Goal: Task Accomplishment & Management: Complete application form

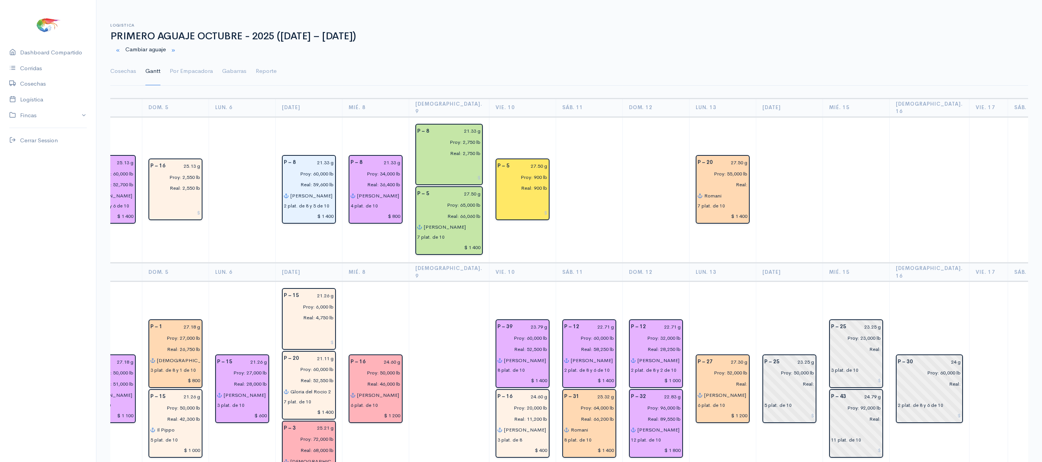
scroll to position [0, 661]
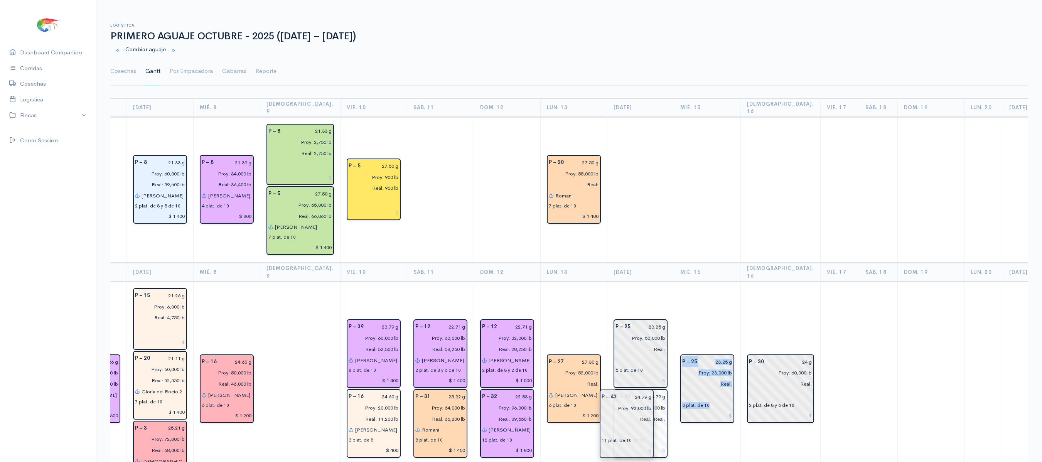
drag, startPoint x: 674, startPoint y: 404, endPoint x: 622, endPoint y: 416, distance: 53.7
click at [674, 300] on td "P – 25 23.25 g Proy: 23,000 lb Real: 3 plat. de 10" at bounding box center [707, 390] width 67 height 216
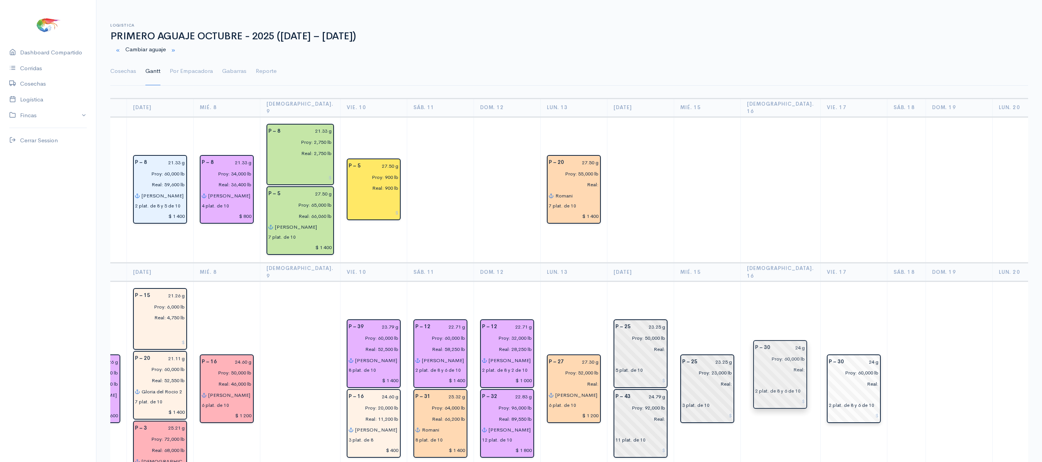
drag, startPoint x: 755, startPoint y: 359, endPoint x: 794, endPoint y: 363, distance: 38.7
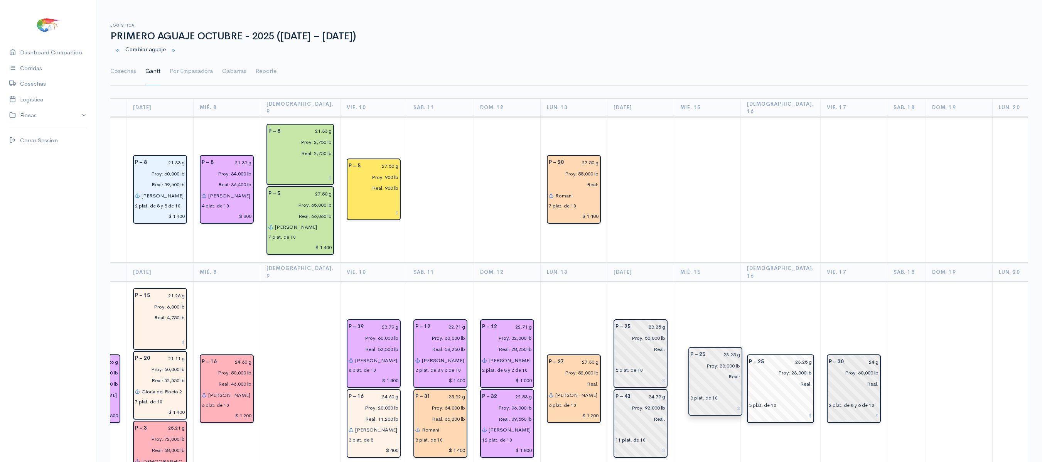
drag, startPoint x: 687, startPoint y: 351, endPoint x: 734, endPoint y: 359, distance: 47.8
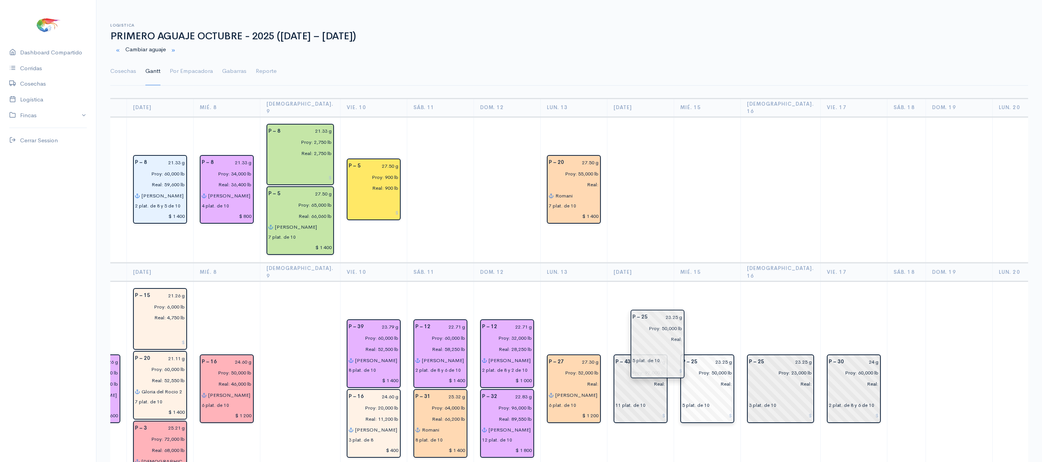
drag, startPoint x: 631, startPoint y: 336, endPoint x: 676, endPoint y: 341, distance: 45.0
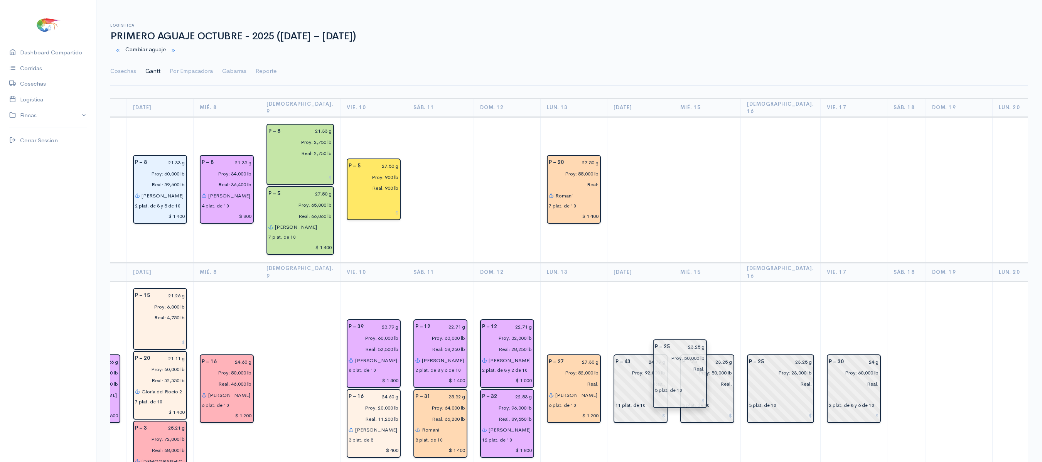
click at [674, 282] on td "P – 25 23.25 g Proy: 50,000 lb Real: 5 plat. de 10" at bounding box center [707, 390] width 67 height 216
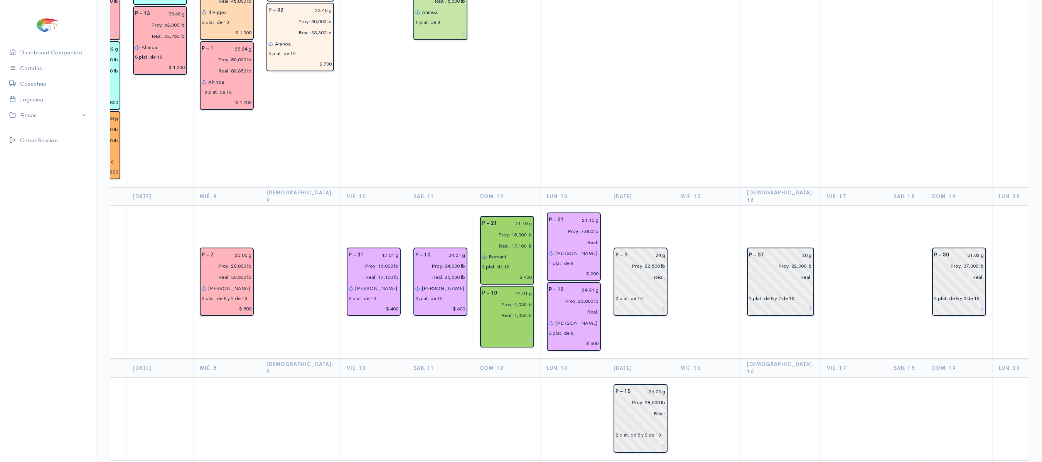
scroll to position [1571, 0]
drag, startPoint x: 648, startPoint y: 272, endPoint x: 647, endPoint y: 336, distance: 64.8
click at [674, 378] on td at bounding box center [707, 419] width 67 height 83
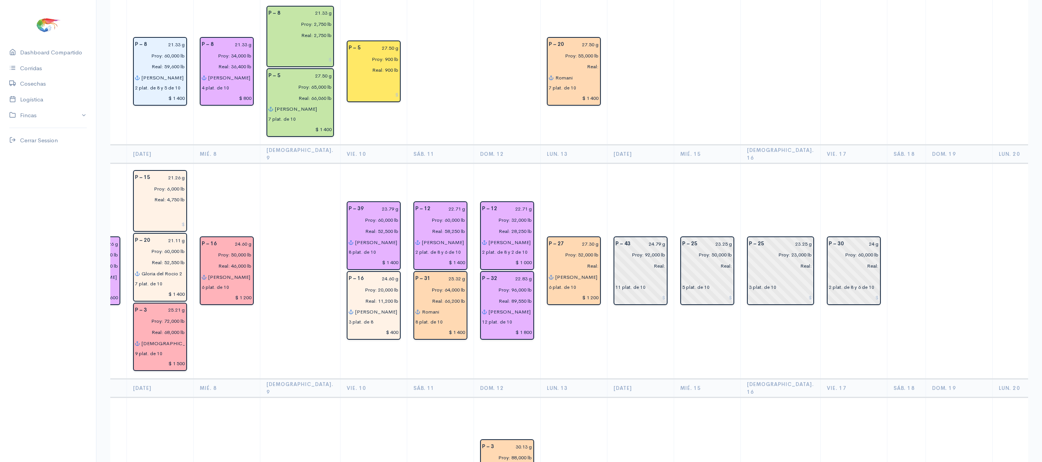
scroll to position [117, 0]
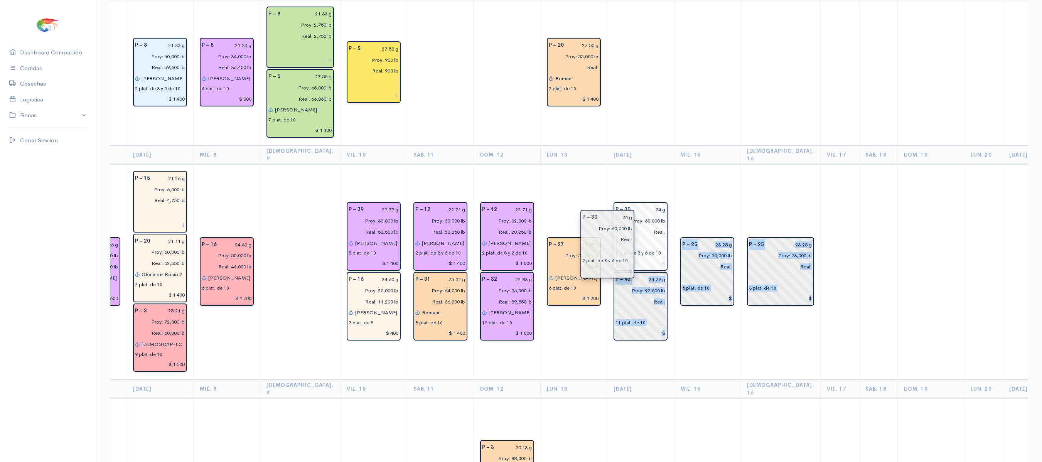
drag, startPoint x: 805, startPoint y: 249, endPoint x: 599, endPoint y: 239, distance: 206.2
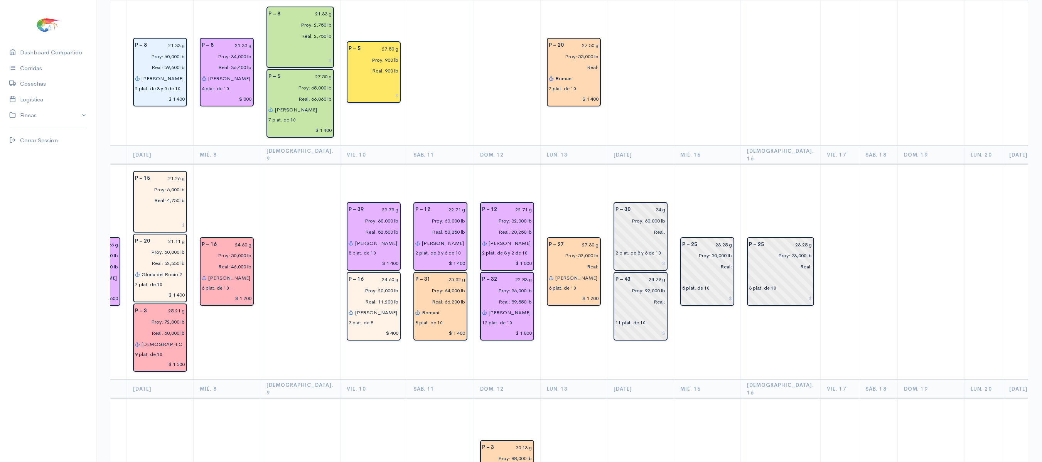
click at [675, 104] on td at bounding box center [707, 73] width 67 height 146
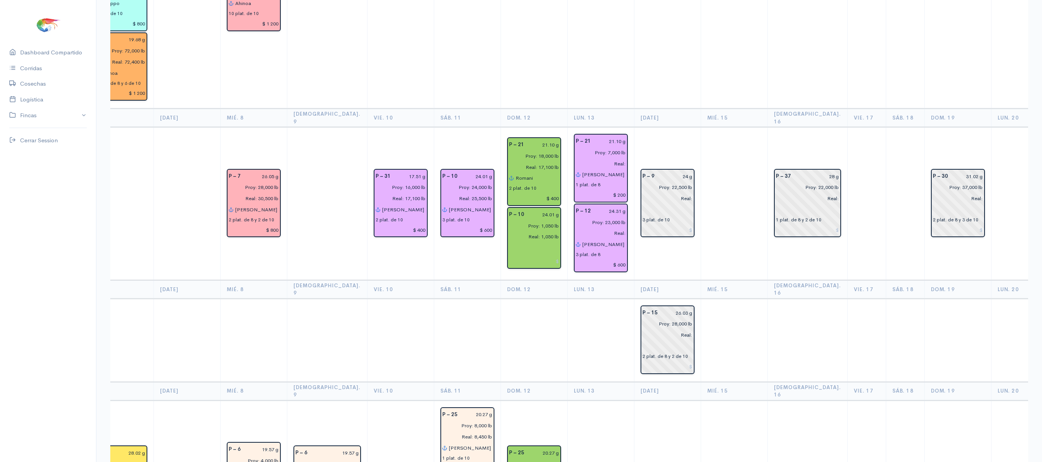
scroll to position [0, 635]
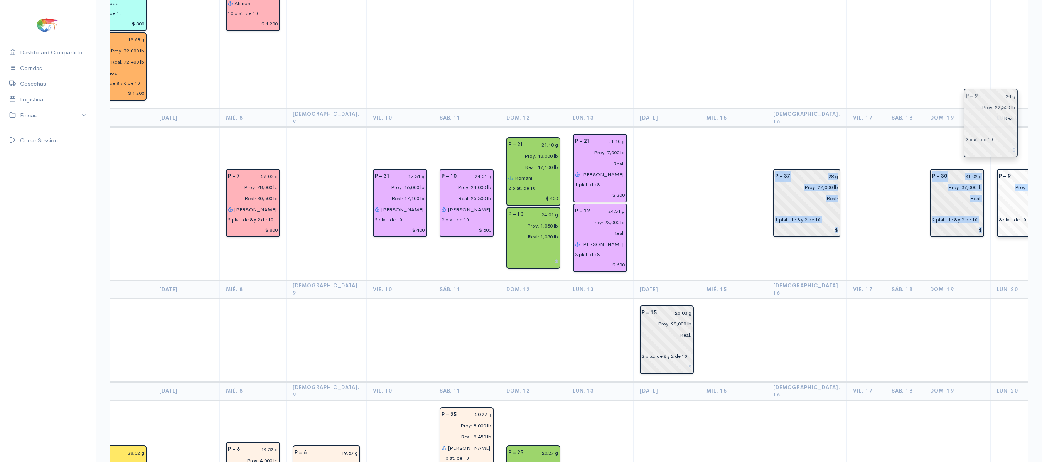
drag, startPoint x: 647, startPoint y: 142, endPoint x: 996, endPoint y: 127, distance: 349.0
click at [946, 127] on td "P – 30 31.02 g Proy: 37,000 lb Real: 2 plat. de 8 y 3 de 10" at bounding box center [957, 203] width 67 height 153
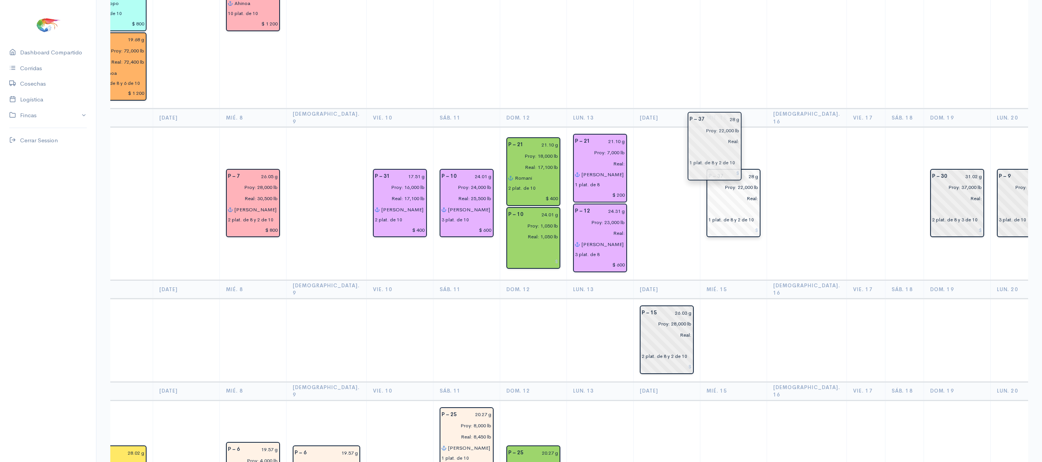
drag, startPoint x: 767, startPoint y: 132, endPoint x: 708, endPoint y: 139, distance: 59.0
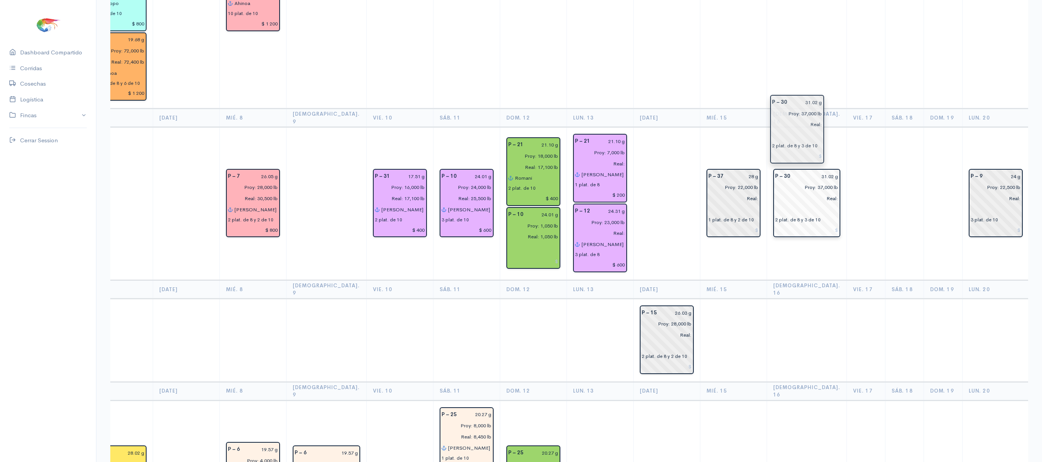
drag, startPoint x: 905, startPoint y: 140, endPoint x: 786, endPoint y: 130, distance: 119.2
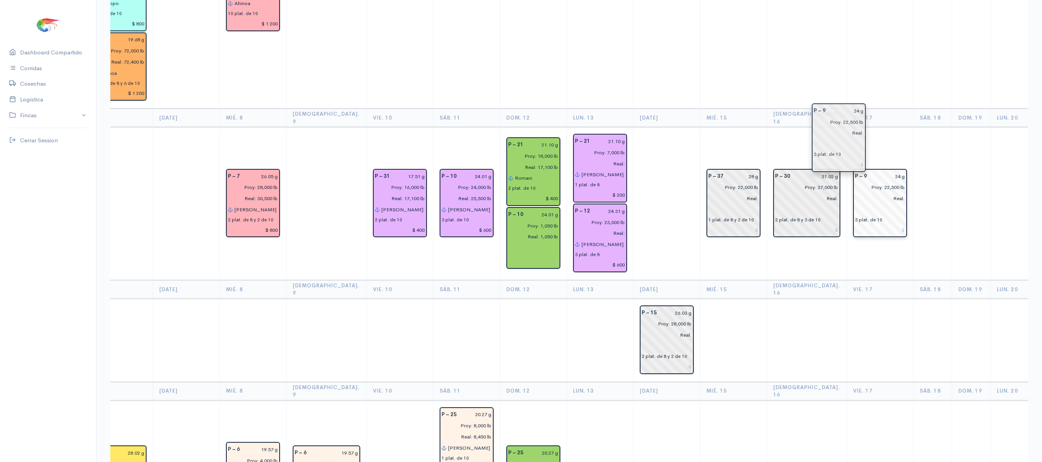
drag, startPoint x: 950, startPoint y: 126, endPoint x: 837, endPoint y: 126, distance: 113.4
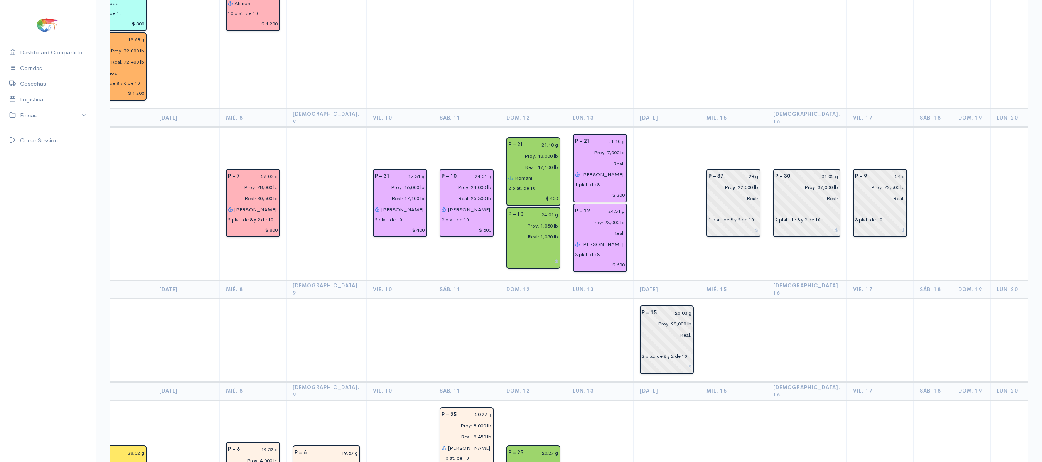
click at [914, 109] on th "Sáb. 18" at bounding box center [933, 118] width 39 height 19
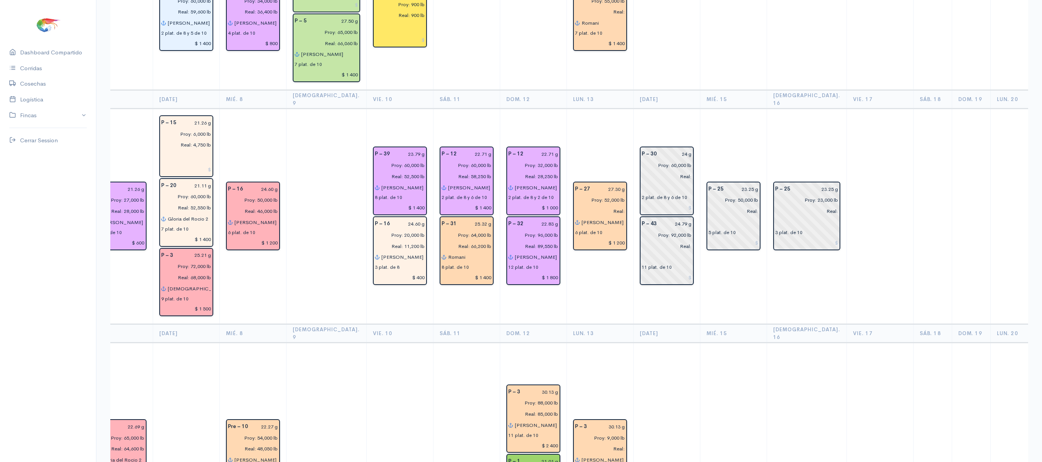
scroll to position [0, 0]
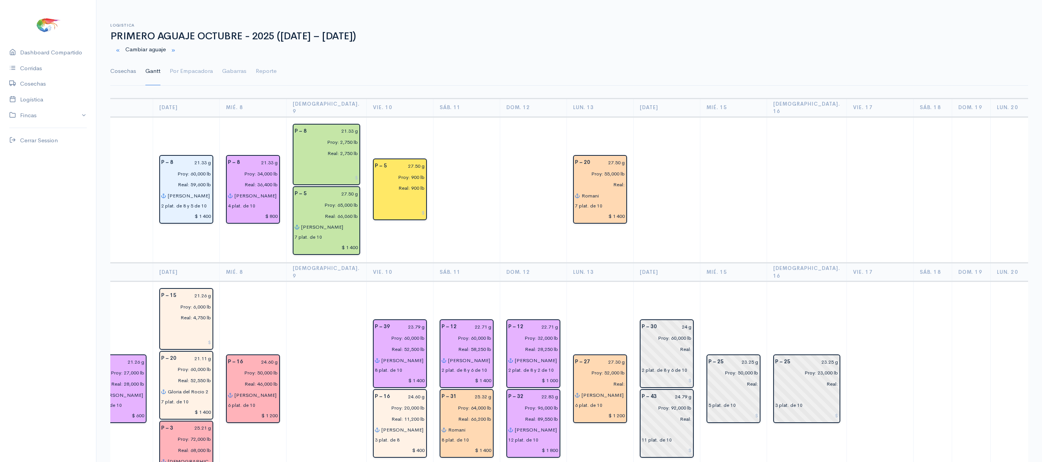
click at [121, 78] on link "Cosechas" at bounding box center [123, 71] width 26 height 28
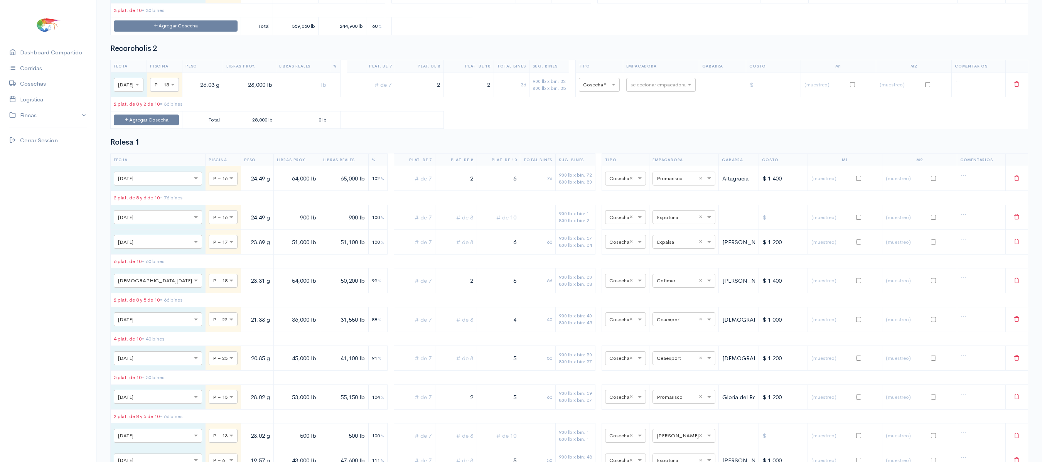
scroll to position [5155, 0]
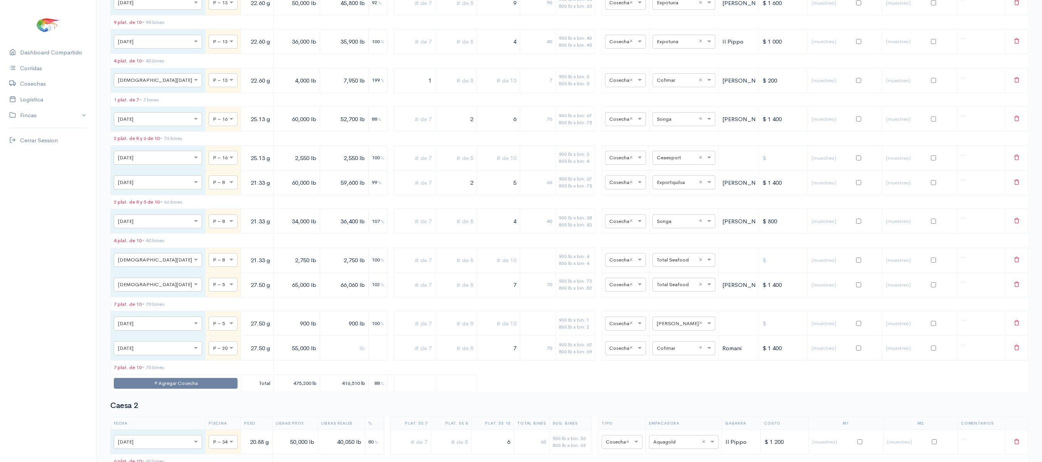
scroll to position [0, 0]
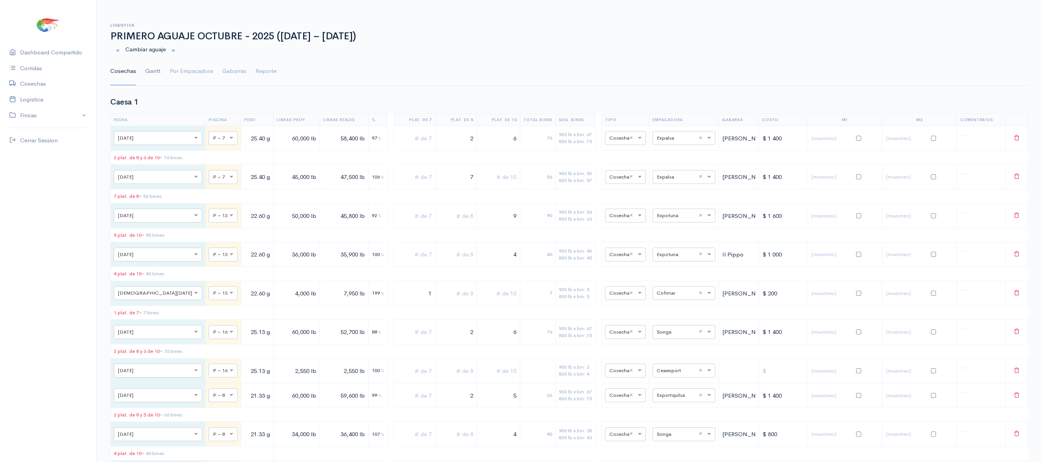
click at [154, 75] on link "Gantt" at bounding box center [152, 71] width 15 height 28
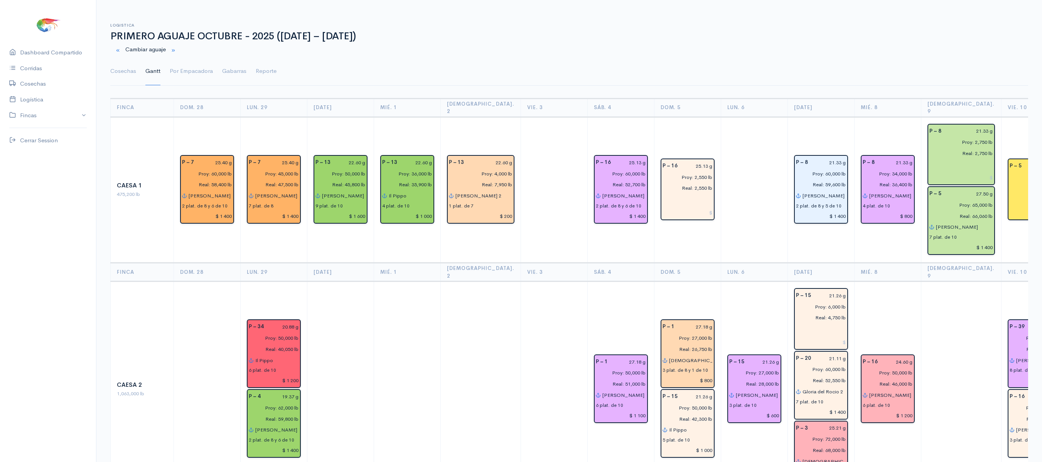
drag, startPoint x: 935, startPoint y: 389, endPoint x: 942, endPoint y: 444, distance: 56.0
click at [942, 444] on td at bounding box center [961, 390] width 80 height 216
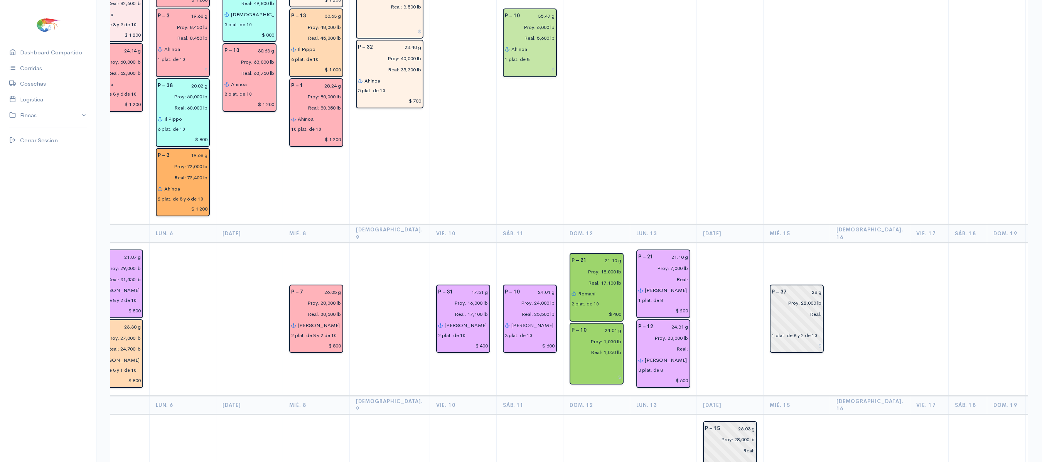
scroll to position [1535, 0]
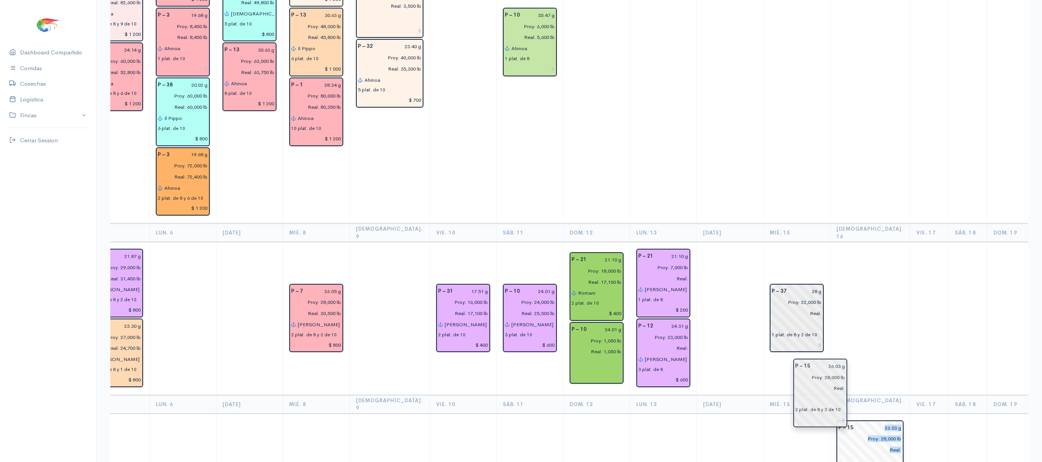
drag, startPoint x: 708, startPoint y: 386, endPoint x: 819, endPoint y: 395, distance: 111.4
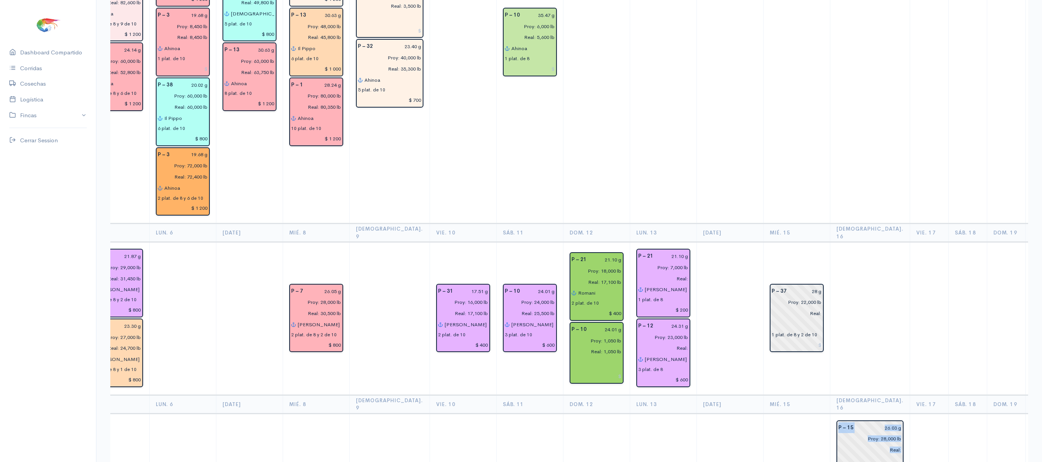
click at [763, 413] on td at bounding box center [796, 454] width 67 height 83
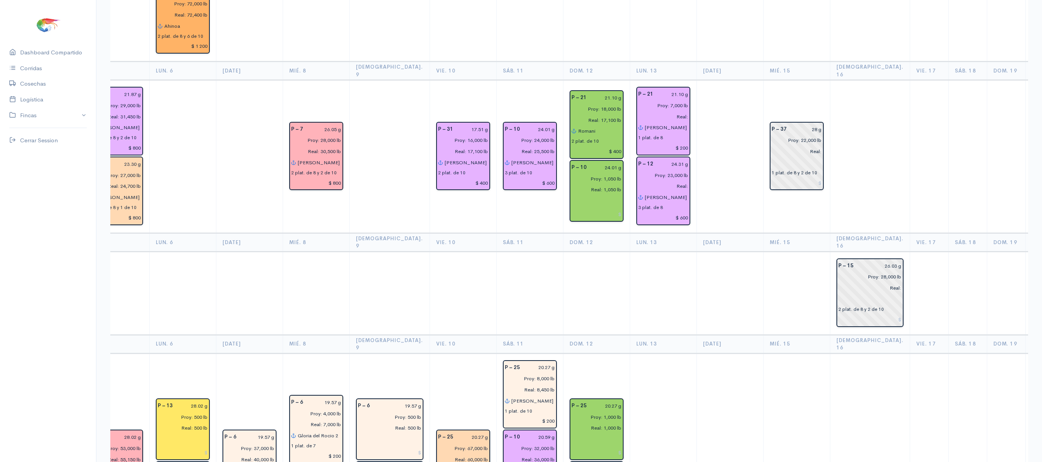
scroll to position [1695, 0]
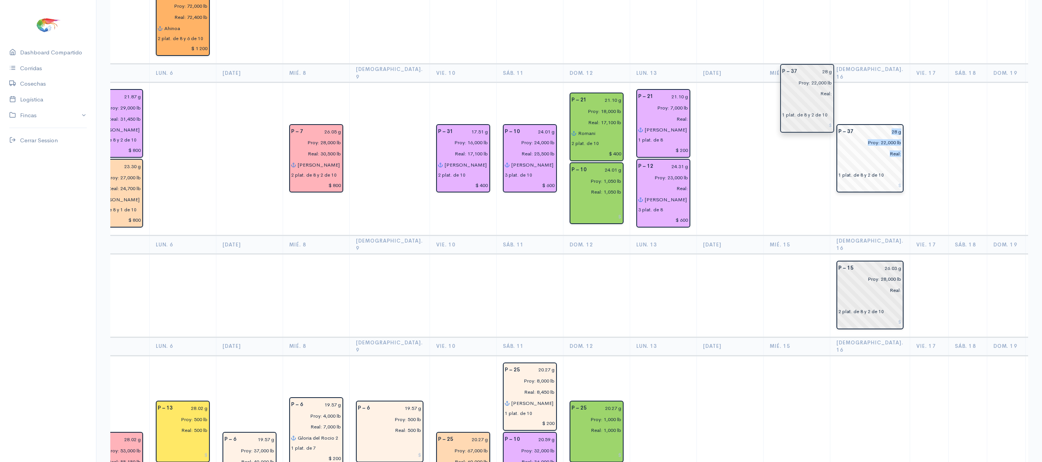
drag, startPoint x: 773, startPoint y: 94, endPoint x: 810, endPoint y: 98, distance: 37.2
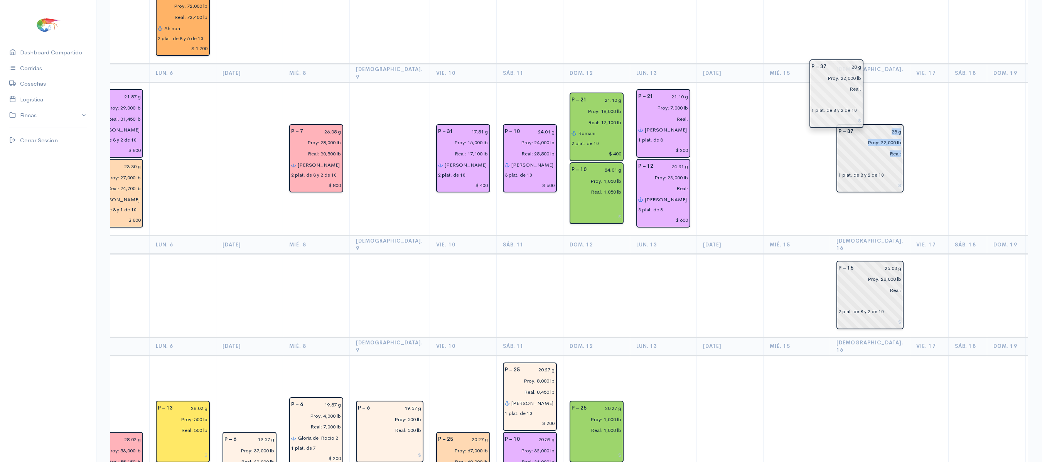
click at [763, 105] on td at bounding box center [796, 159] width 67 height 153
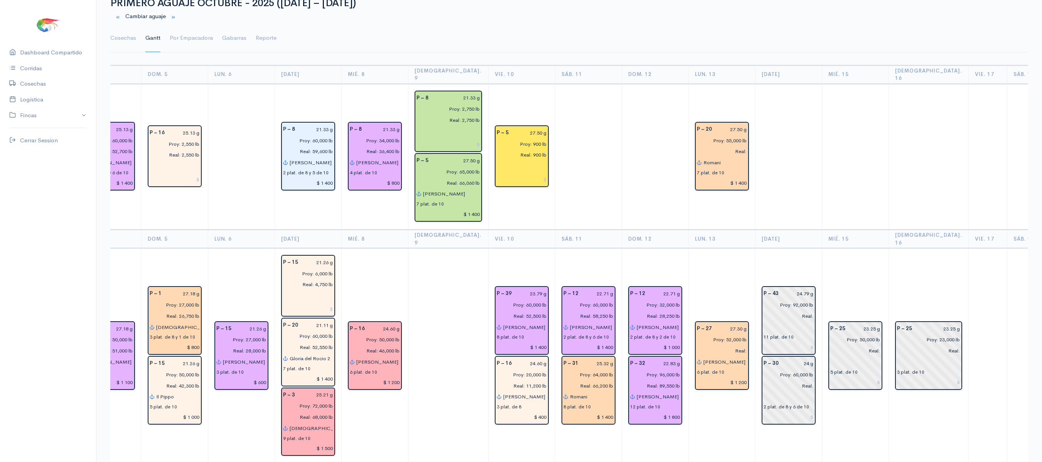
scroll to position [34, 0]
click at [198, 37] on link "Por Empacadora" at bounding box center [191, 38] width 43 height 28
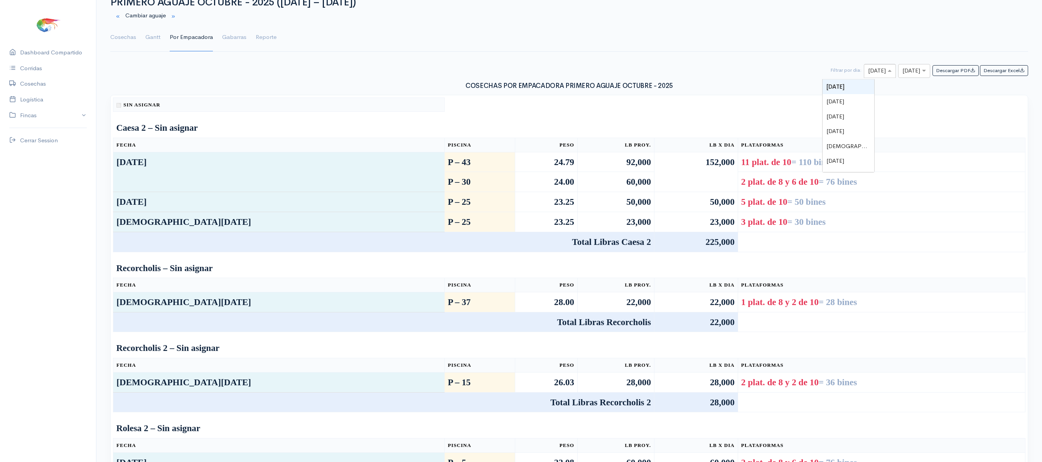
click at [868, 71] on input "text" at bounding box center [873, 71] width 10 height 10
click at [262, 37] on link "Reporte" at bounding box center [266, 38] width 21 height 28
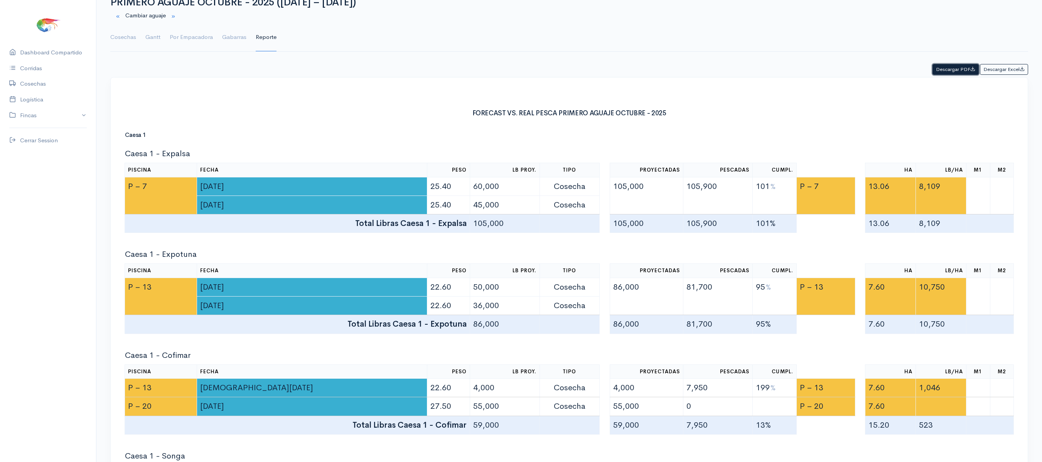
click at [953, 70] on button "Descargar PDF" at bounding box center [956, 69] width 46 height 11
click at [148, 38] on link "Gantt" at bounding box center [152, 38] width 15 height 28
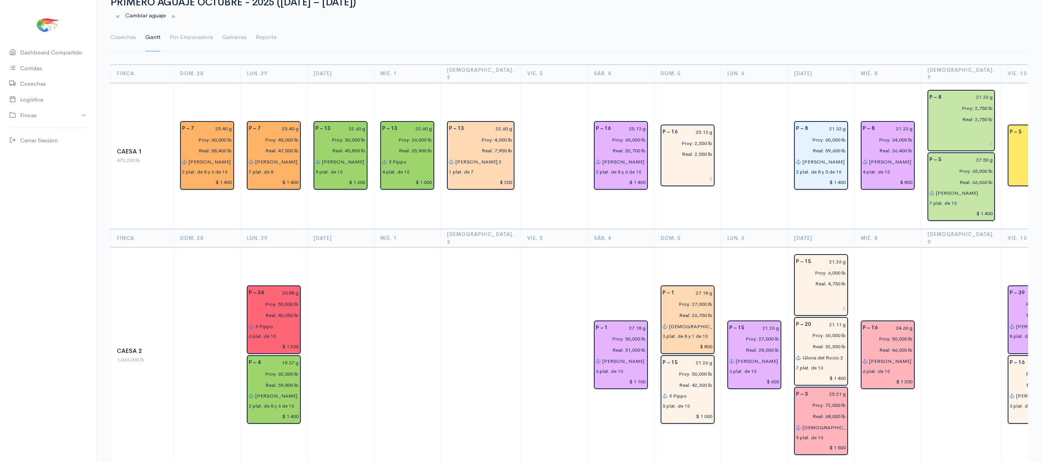
scroll to position [0, 0]
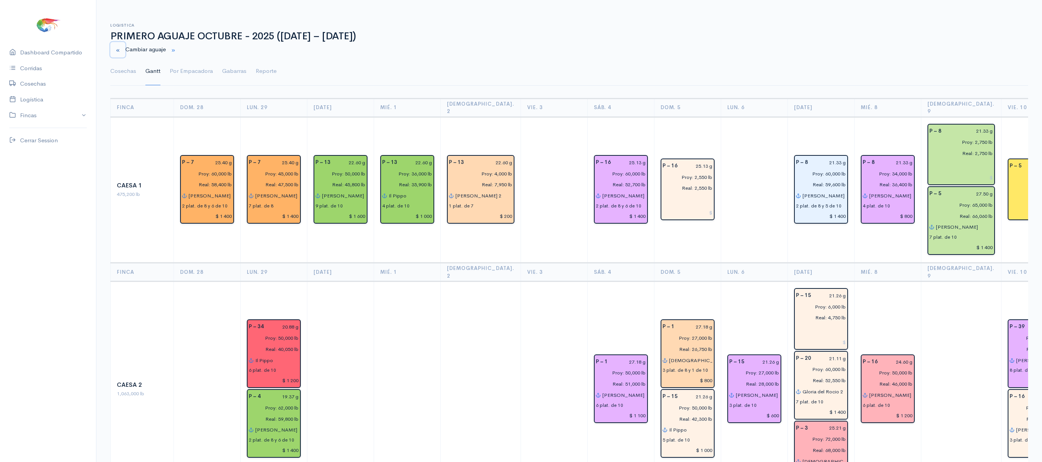
click at [116, 48] on small "button" at bounding box center [117, 50] width 5 height 5
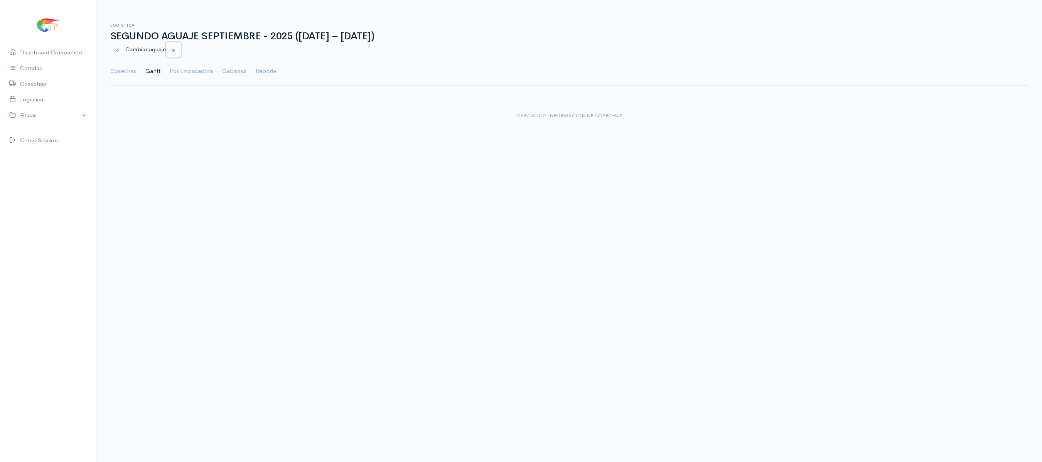
click at [176, 49] on small "button" at bounding box center [173, 50] width 5 height 5
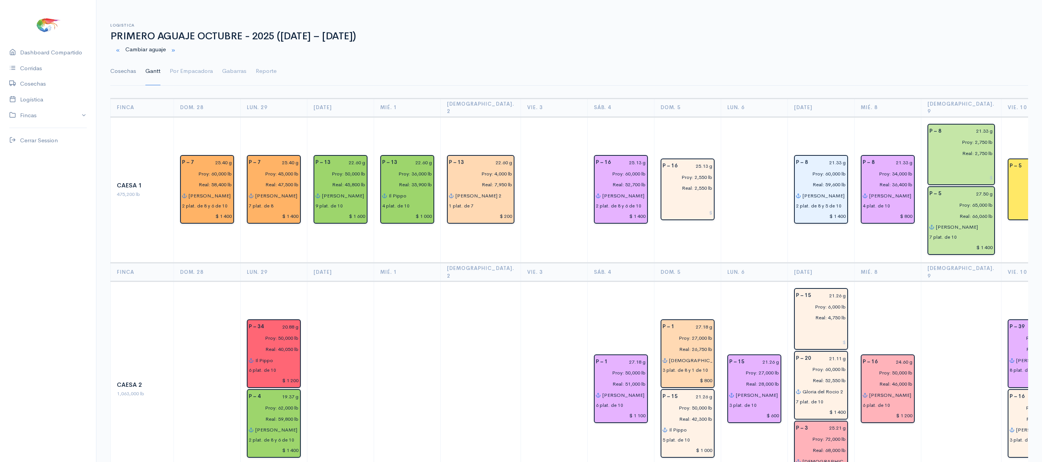
click at [120, 74] on link "Cosechas" at bounding box center [123, 71] width 26 height 28
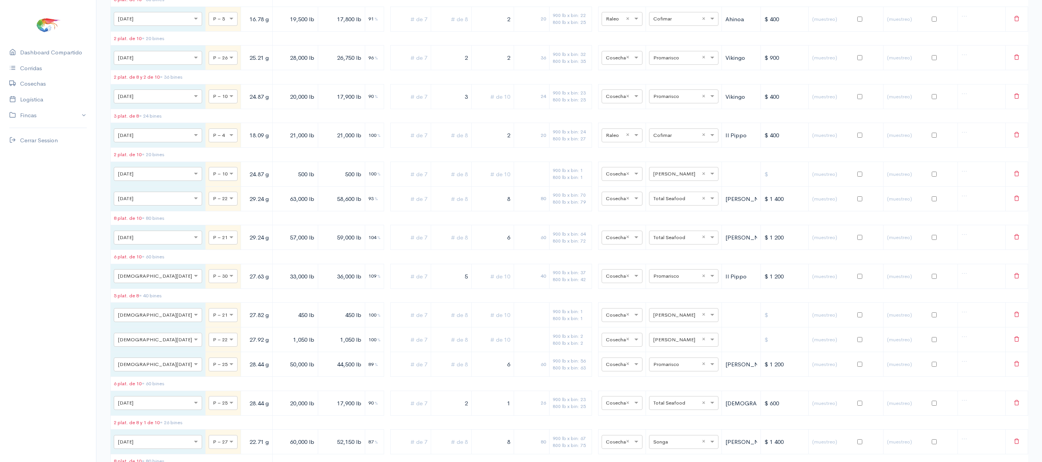
scroll to position [6061, 0]
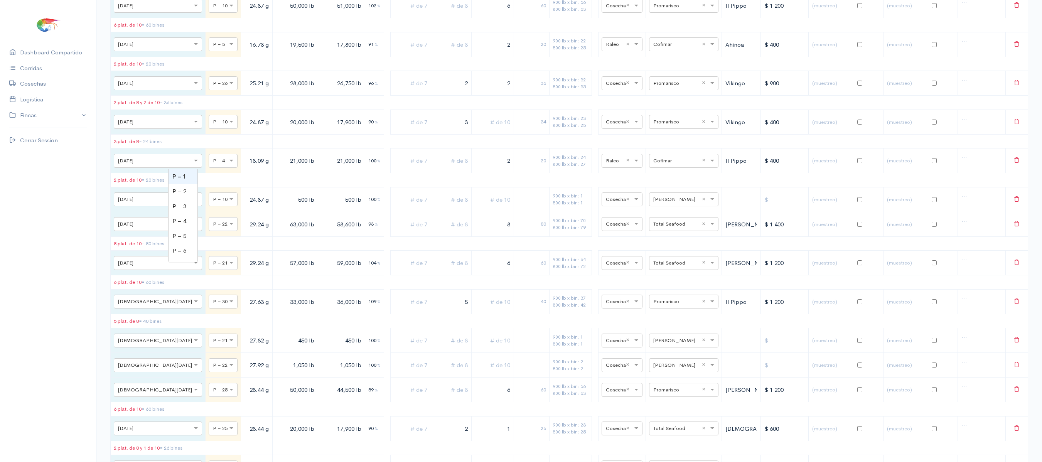
type input "11"
type input "19.13 g"
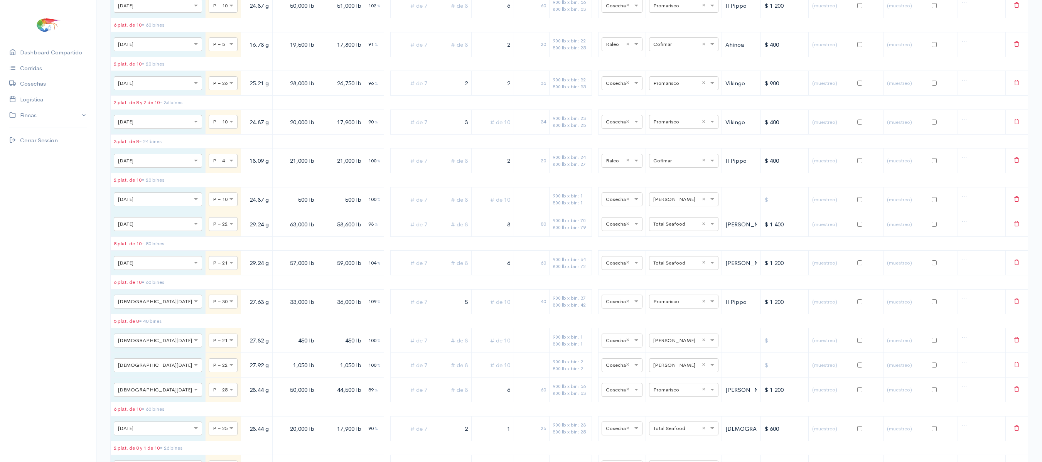
type input "500 lb"
type input "V"
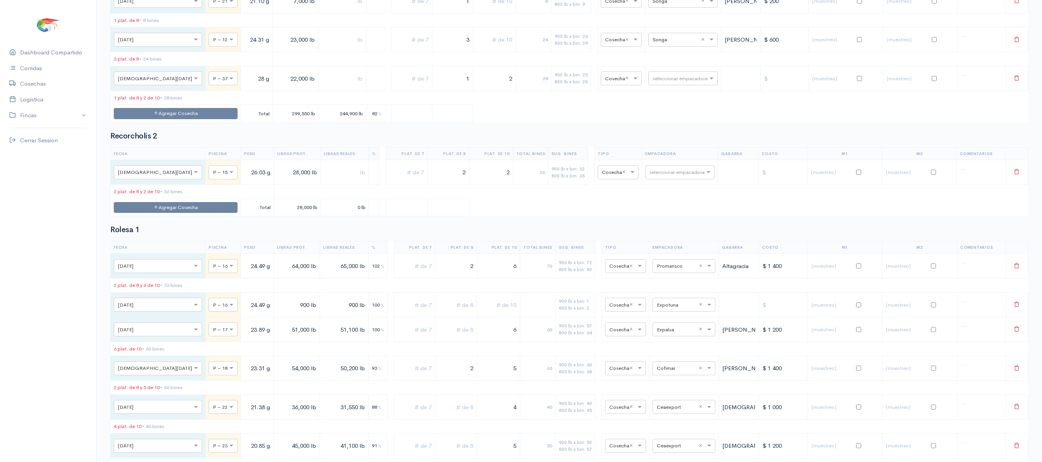
scroll to position [5001, 0]
click at [154, 116] on icon at bounding box center [156, 113] width 5 height 5
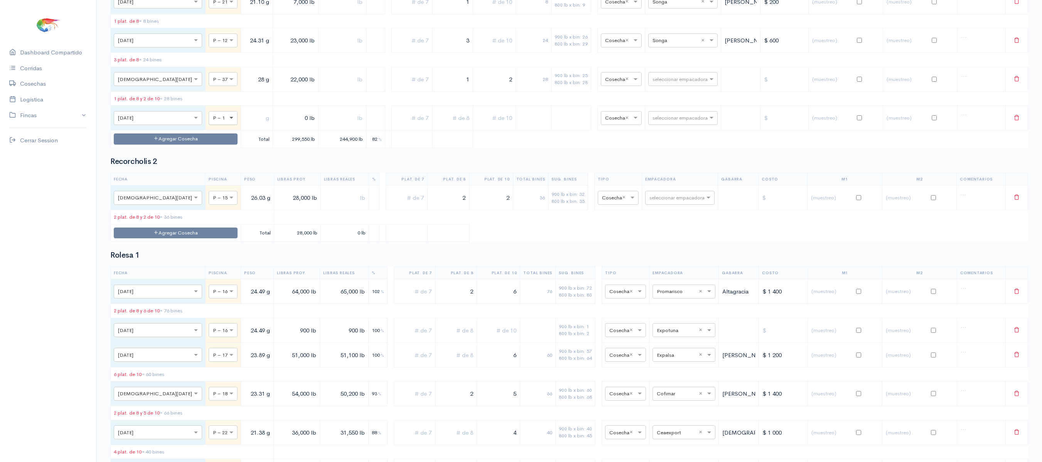
click at [228, 122] on span at bounding box center [233, 118] width 10 height 8
type input "10"
click at [244, 126] on input "text" at bounding box center [256, 118] width 25 height 16
type input "24.01 g"
click at [276, 126] on input "0 lb" at bounding box center [295, 118] width 39 height 16
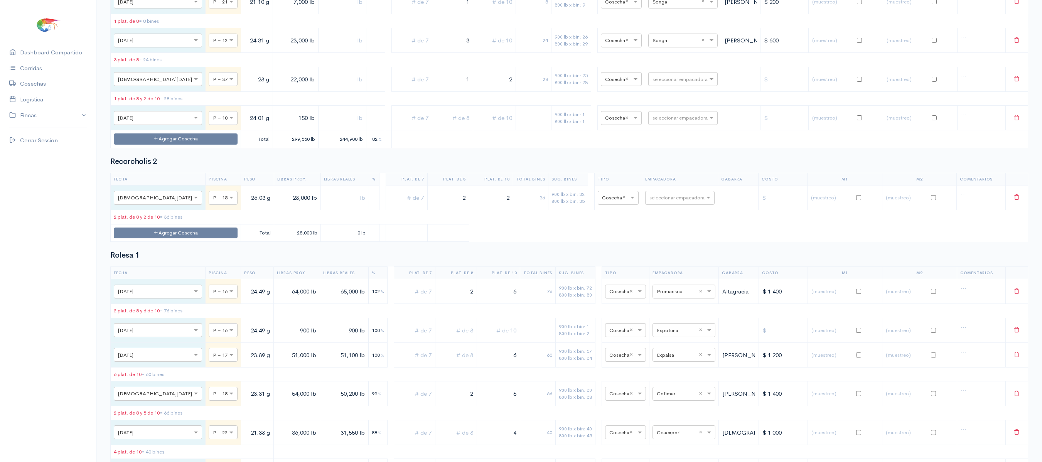
type input "150 lb"
click at [319, 130] on td at bounding box center [342, 118] width 47 height 25
click at [322, 126] on input "text" at bounding box center [342, 118] width 41 height 16
type input "150 lb"
click at [666, 122] on input "text" at bounding box center [676, 117] width 47 height 8
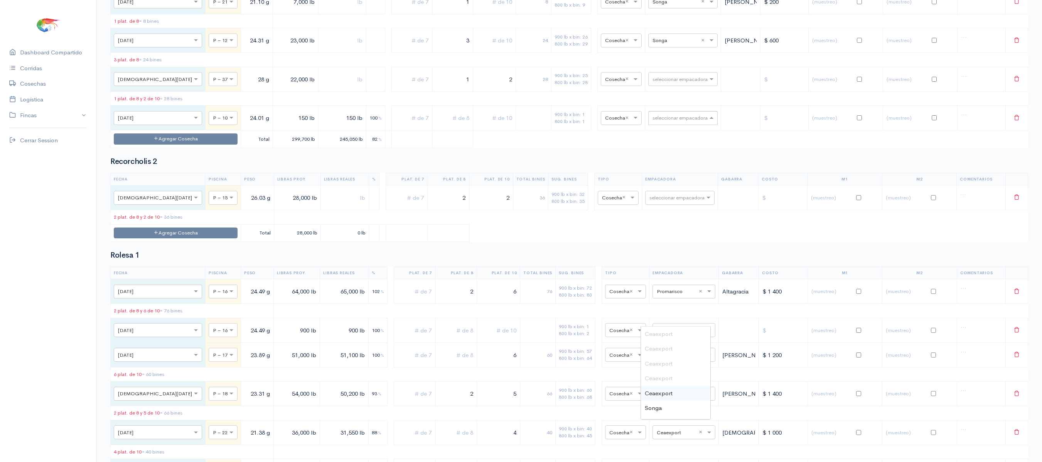
type input "V"
click at [666, 336] on span "[PERSON_NAME]" at bounding box center [669, 333] width 48 height 7
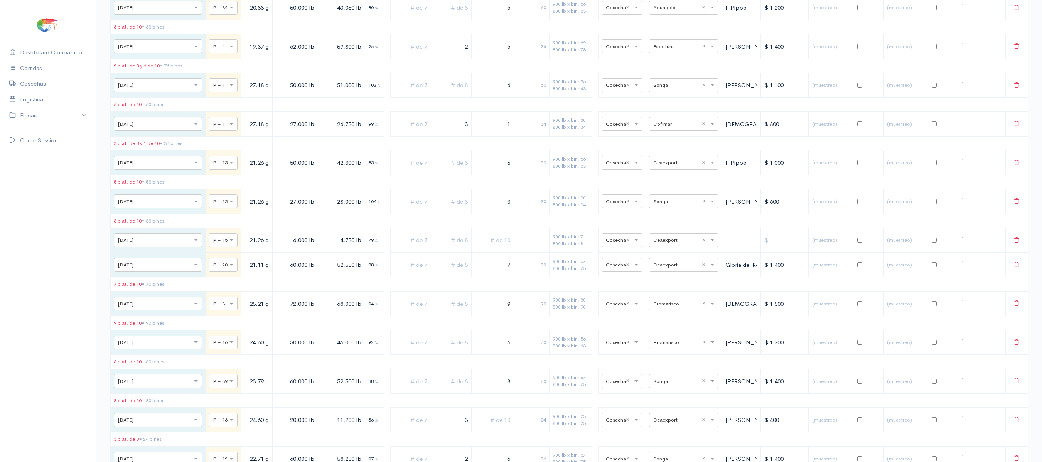
scroll to position [0, 0]
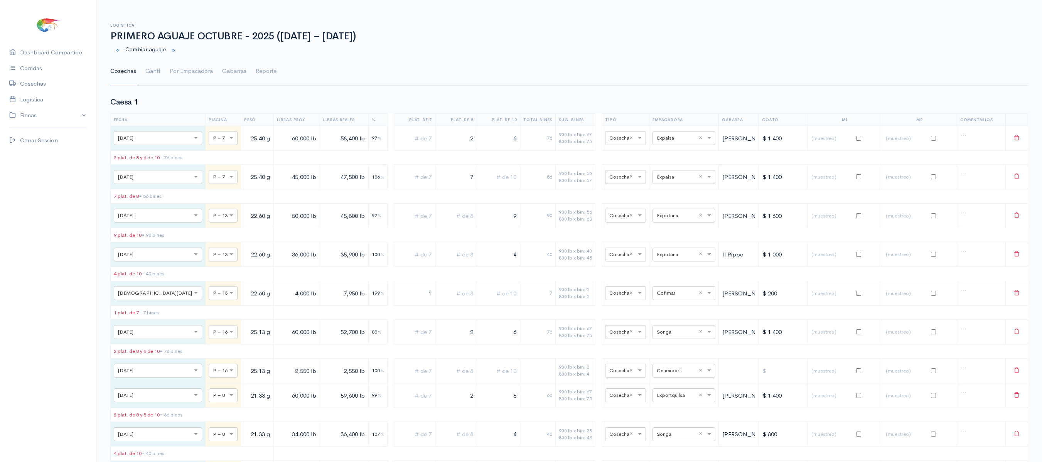
drag, startPoint x: 221, startPoint y: 26, endPoint x: 369, endPoint y: 10, distance: 149.0
click at [369, 10] on html "Caesa 1 Caesa 2 Fimasa 1 Fimasa 2 Fimasa 3 Pantrusko Pantrusko 2 Recorcholis Re…" at bounding box center [521, 231] width 1042 height 462
click at [150, 75] on link "Gantt" at bounding box center [152, 71] width 15 height 28
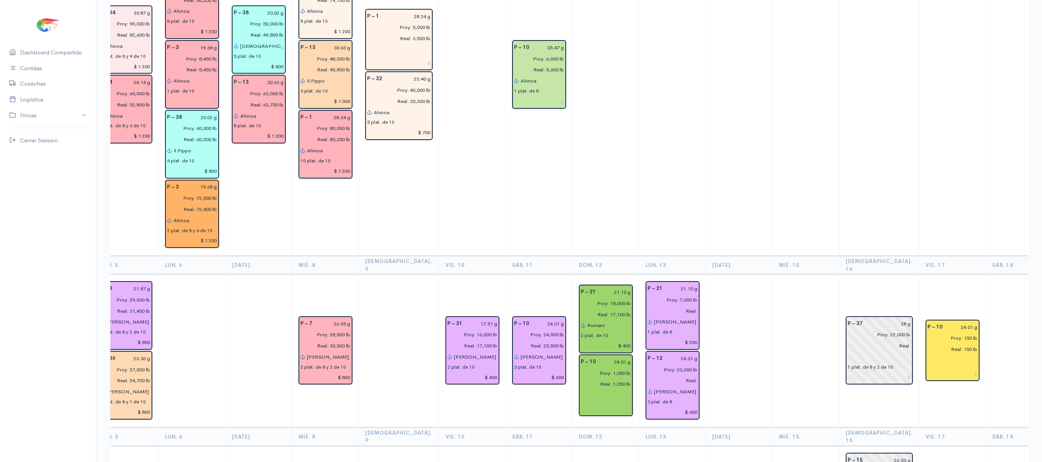
scroll to position [1498, 0]
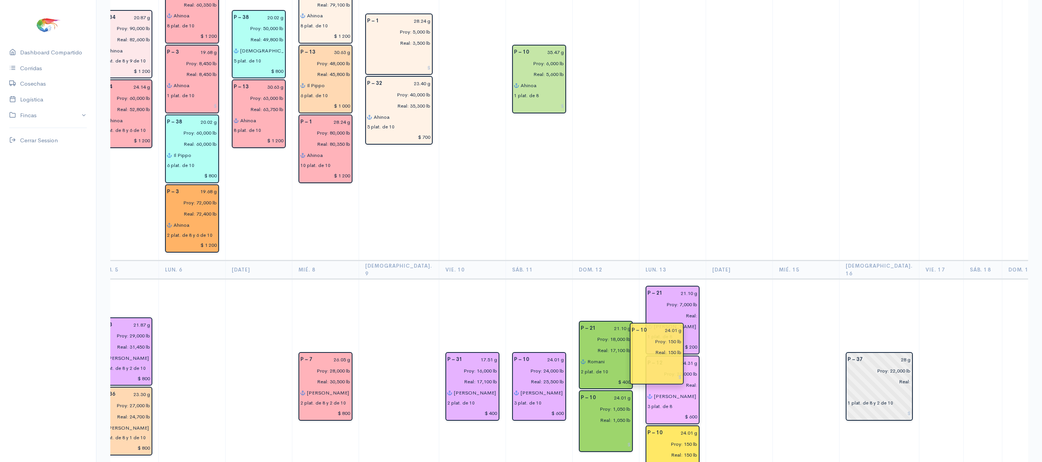
drag, startPoint x: 922, startPoint y: 292, endPoint x: 666, endPoint y: 355, distance: 263.8
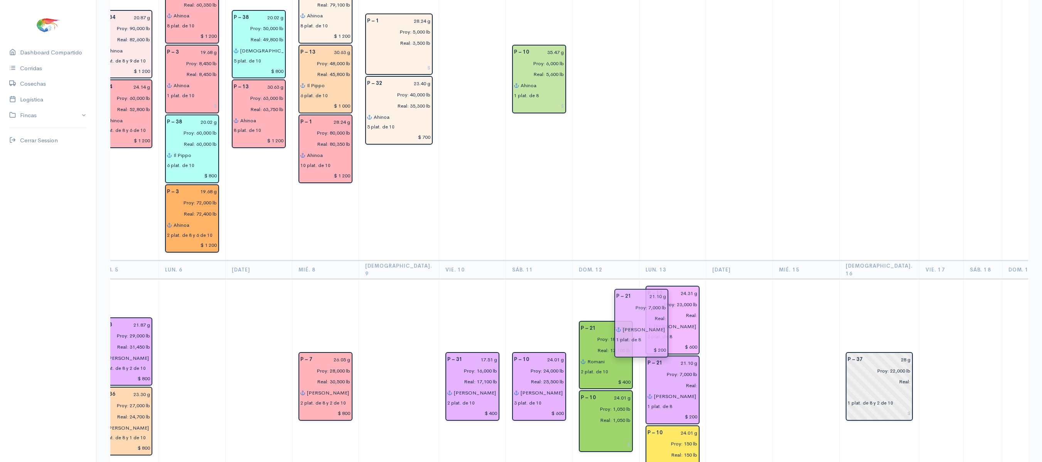
drag, startPoint x: 645, startPoint y: 265, endPoint x: 646, endPoint y: 296, distance: 31.7
click at [773, 279] on td at bounding box center [806, 387] width 67 height 216
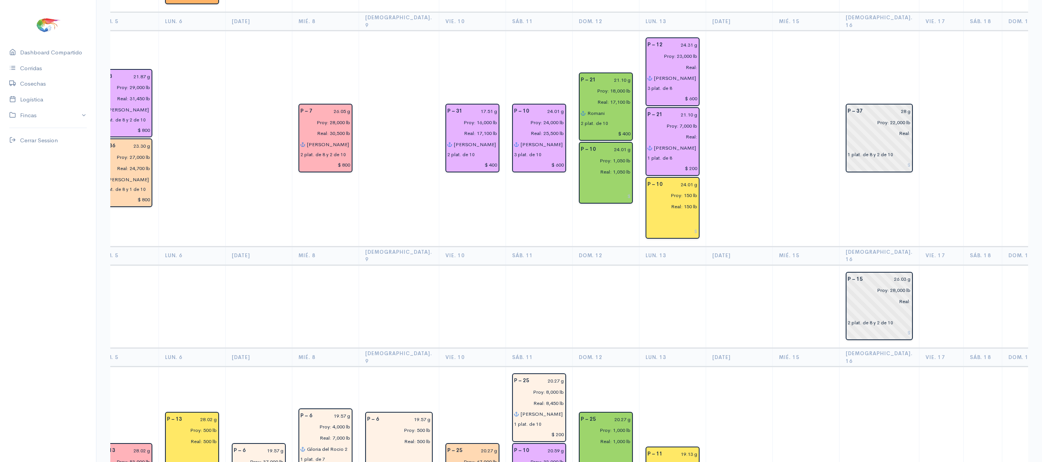
scroll to position [1747, 0]
click at [706, 264] on td at bounding box center [739, 305] width 67 height 83
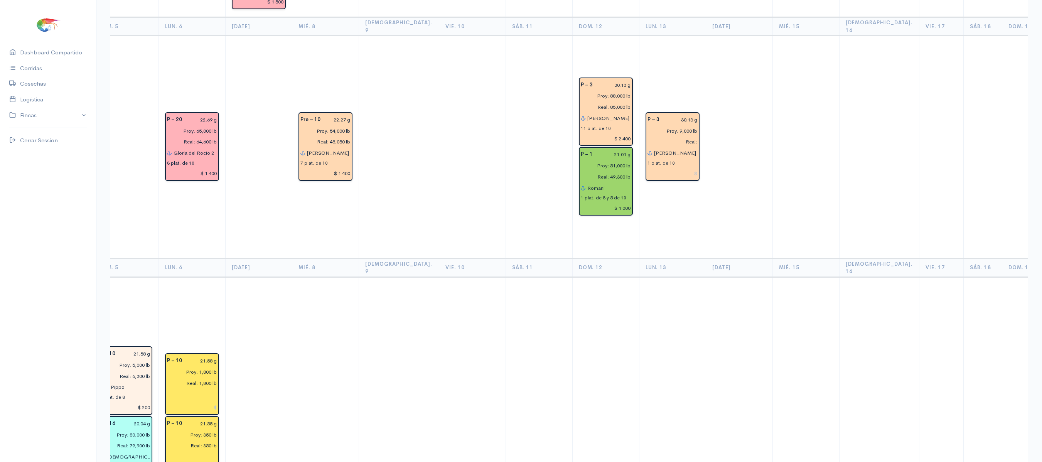
scroll to position [0, 0]
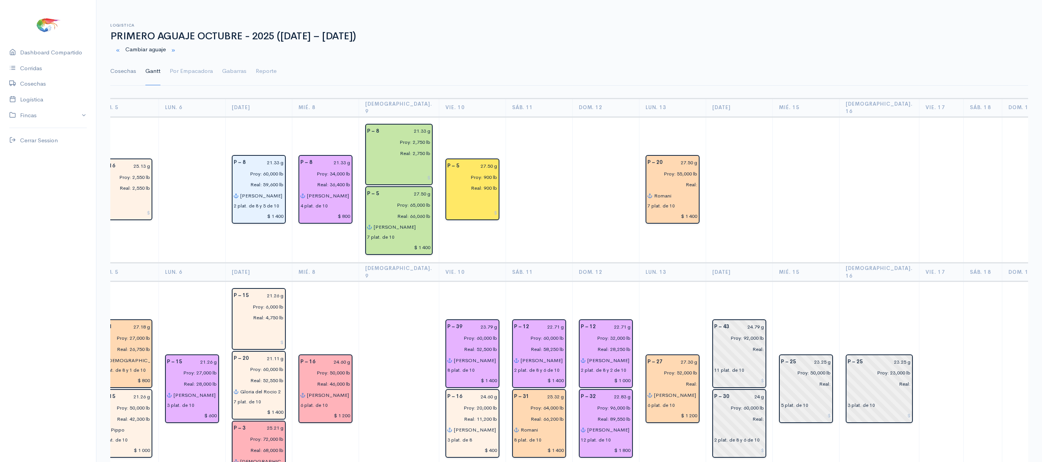
click at [120, 73] on link "Cosechas" at bounding box center [123, 71] width 26 height 28
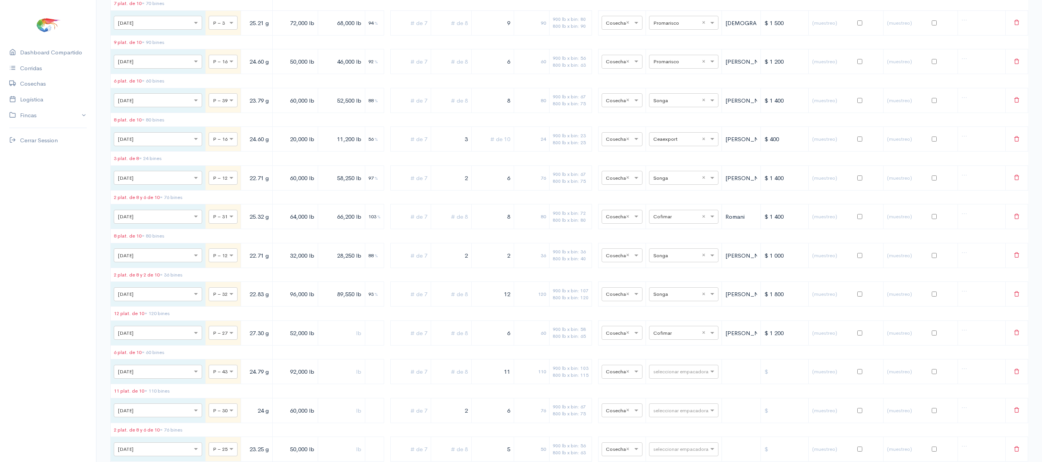
scroll to position [1021, 0]
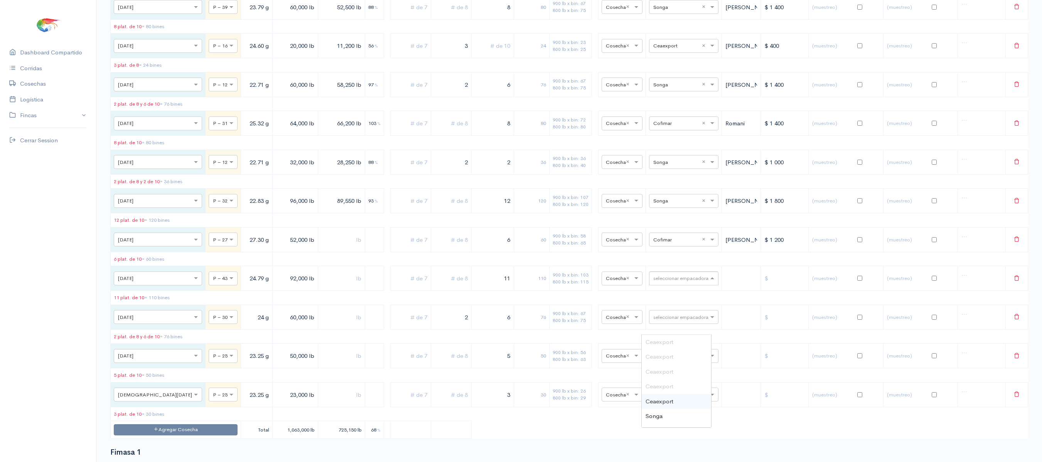
click at [653, 282] on input "text" at bounding box center [676, 278] width 47 height 8
type input "co"
click at [663, 338] on div "Cofimar" at bounding box center [676, 342] width 69 height 15
click at [663, 321] on input "text" at bounding box center [676, 316] width 47 height 8
type input "cofi"
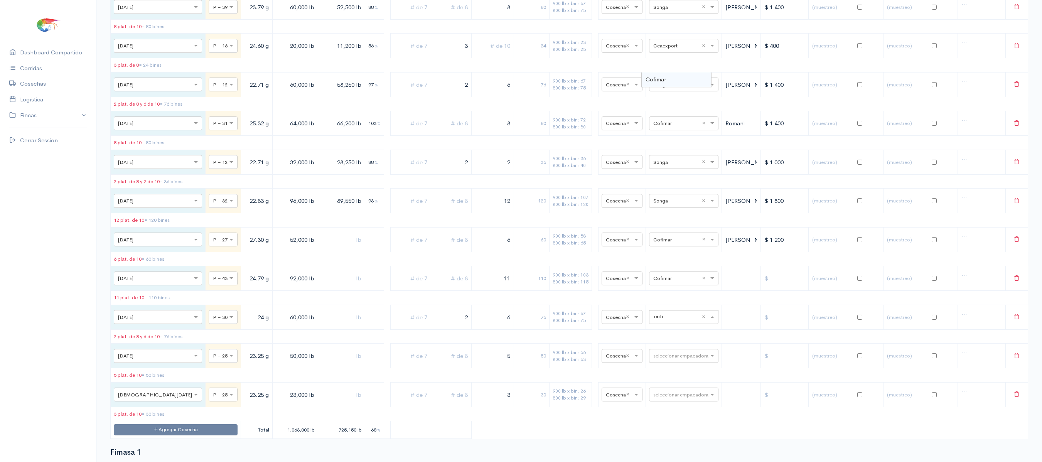
click at [663, 83] on span "Cofimar" at bounding box center [656, 79] width 20 height 7
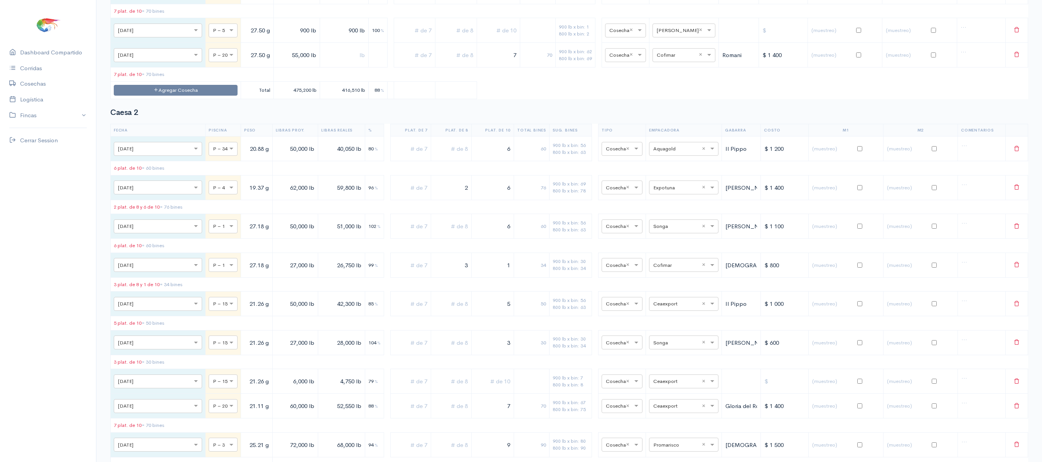
scroll to position [0, 0]
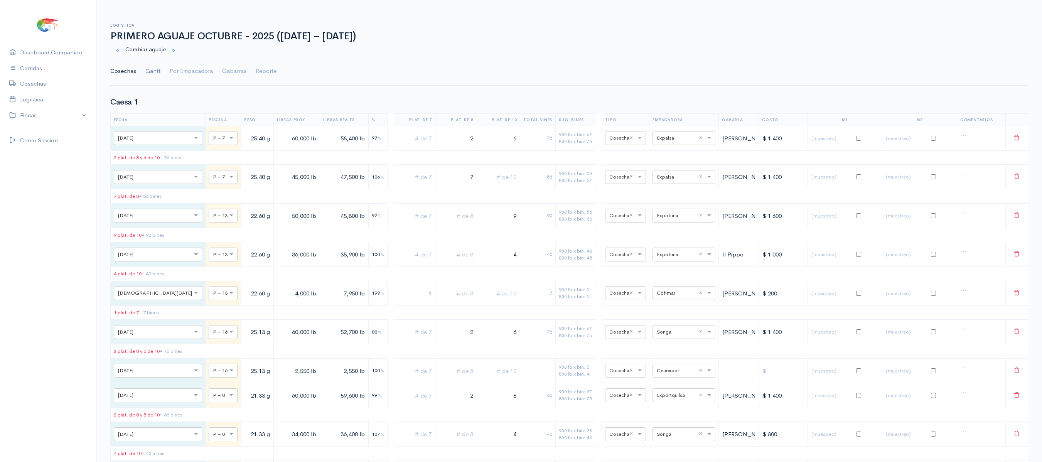
click at [155, 73] on link "Gantt" at bounding box center [152, 71] width 15 height 28
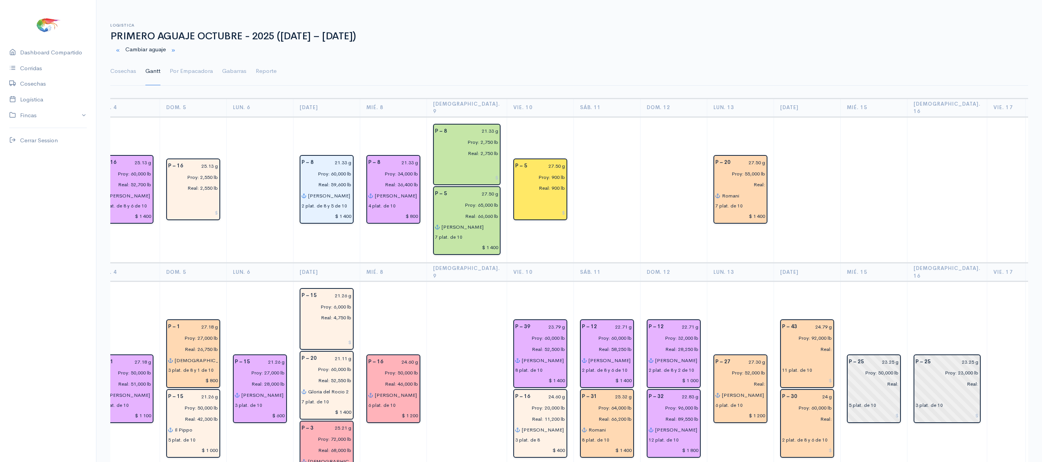
scroll to position [0, 497]
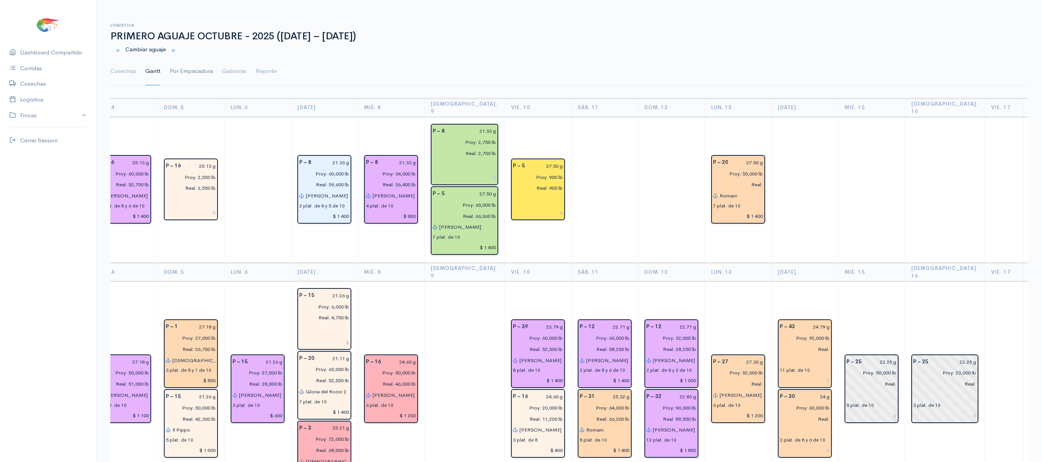
click at [204, 67] on link "Por Empacadora" at bounding box center [191, 71] width 43 height 28
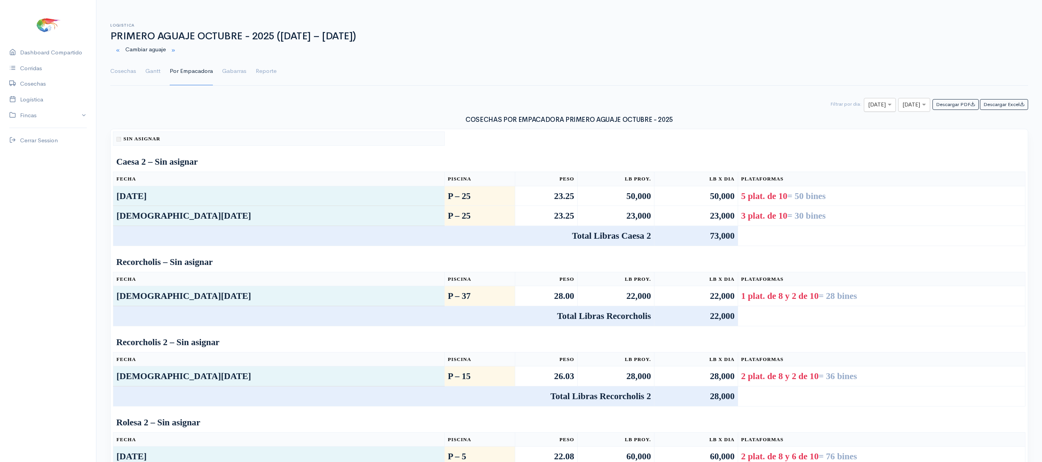
click at [868, 102] on input "text" at bounding box center [873, 105] width 10 height 10
type input "13"
click at [864, 106] on div at bounding box center [879, 105] width 31 height 10
type input "14"
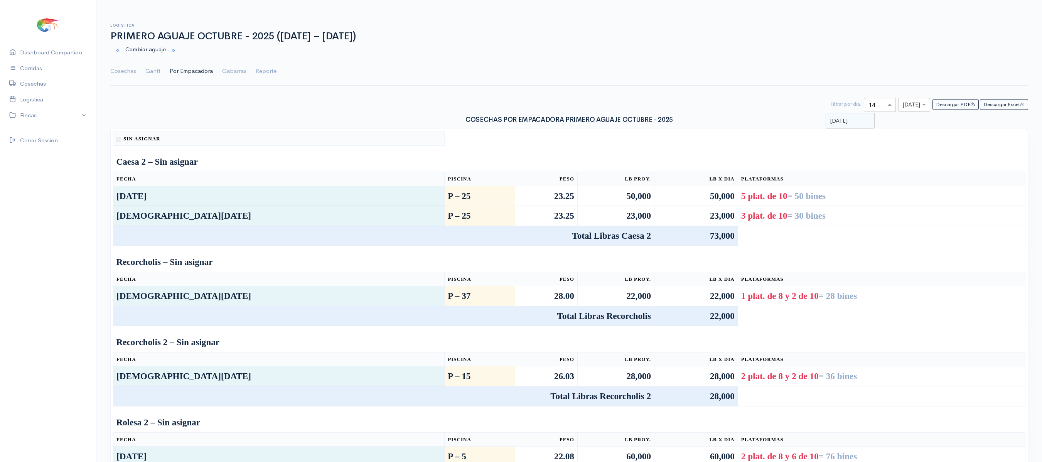
scroll to position [0, 0]
click at [903, 105] on input "text" at bounding box center [908, 105] width 10 height 10
type input "14"
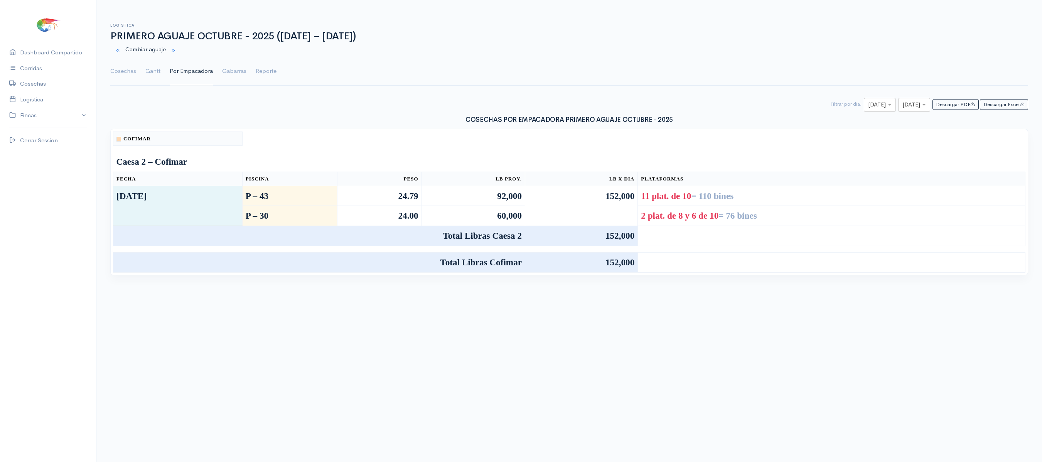
click at [160, 69] on ul "Cosechas Gantt Por Empacadora Gabarras Reporte" at bounding box center [569, 71] width 918 height 28
click at [152, 78] on link "Gantt" at bounding box center [152, 71] width 15 height 28
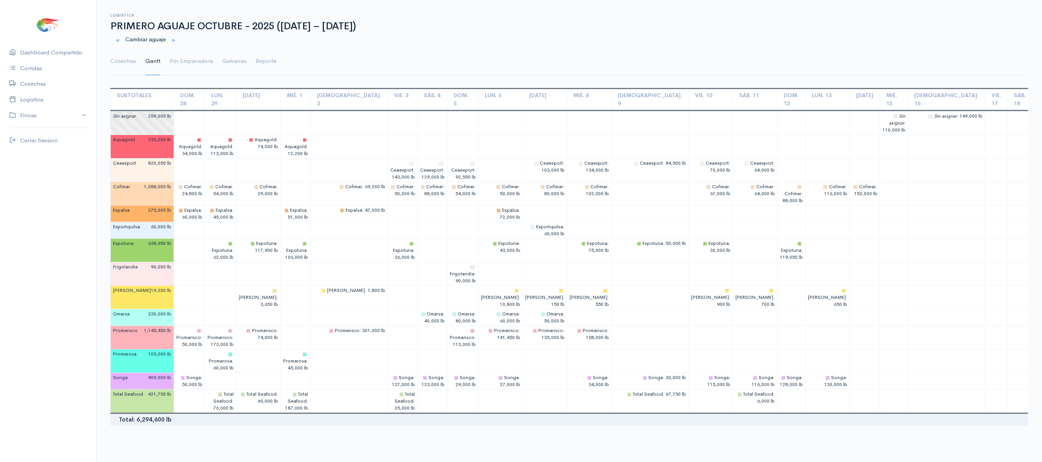
scroll to position [9, 0]
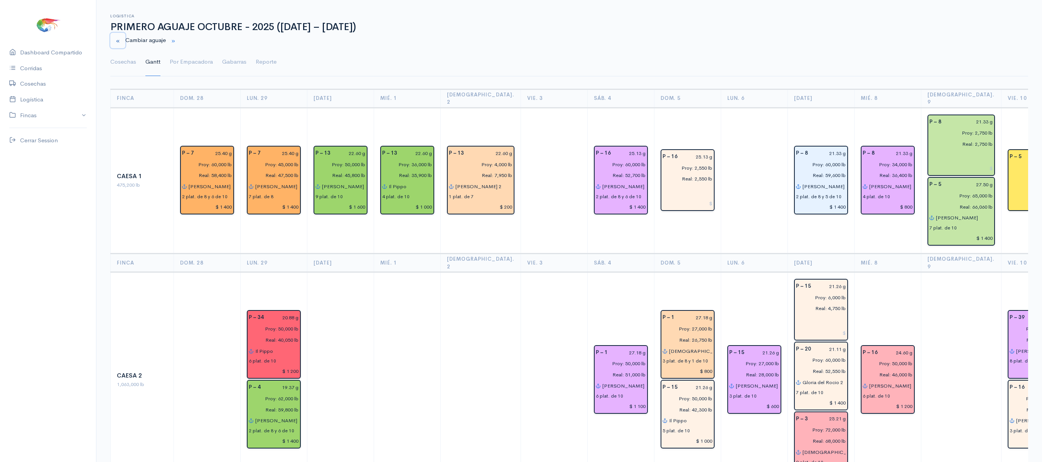
click at [123, 46] on button "button" at bounding box center [117, 41] width 15 height 16
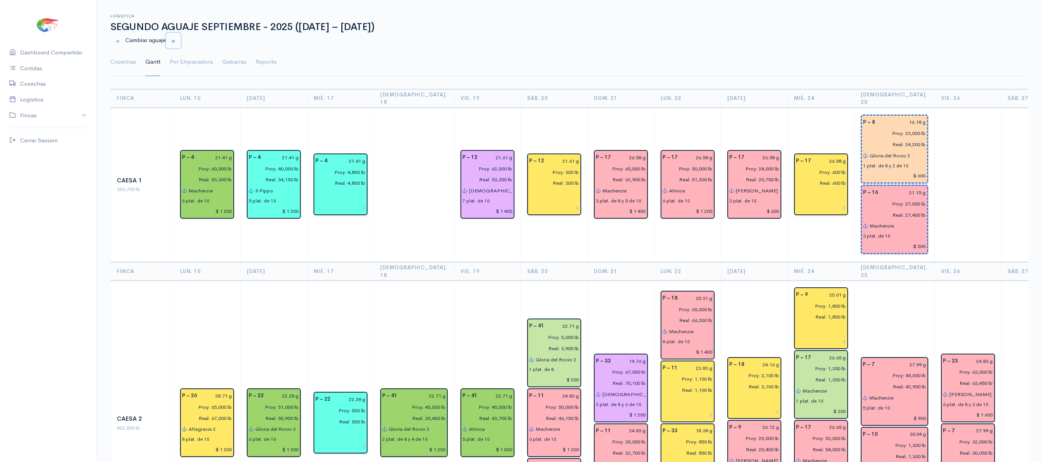
click at [181, 37] on button "button" at bounding box center [173, 41] width 15 height 16
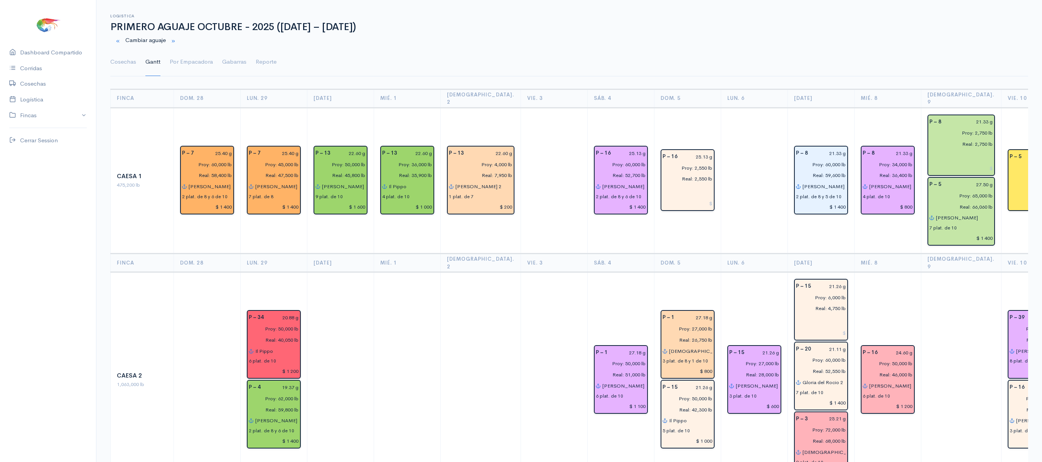
click at [108, 39] on div "Cambiar aguaje" at bounding box center [569, 41] width 927 height 16
click at [118, 40] on small "button" at bounding box center [117, 41] width 5 height 5
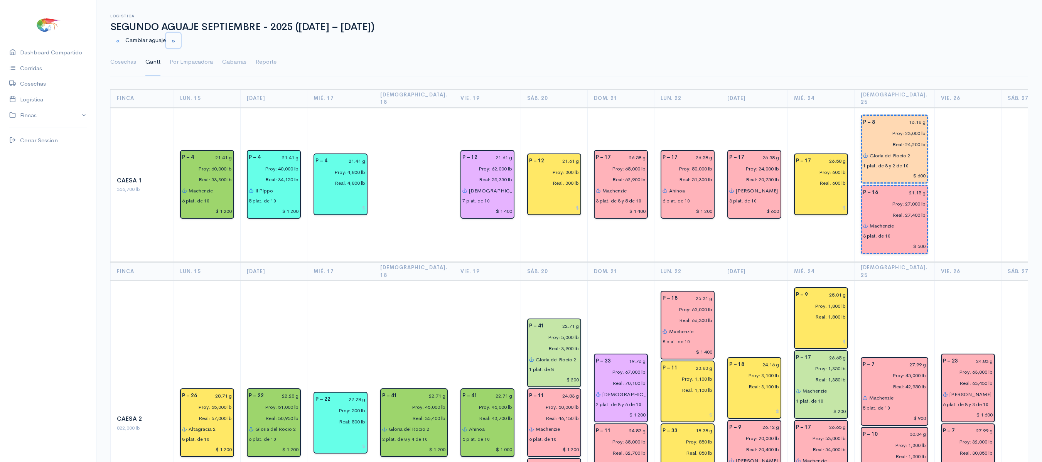
click at [176, 39] on small "button" at bounding box center [173, 41] width 5 height 5
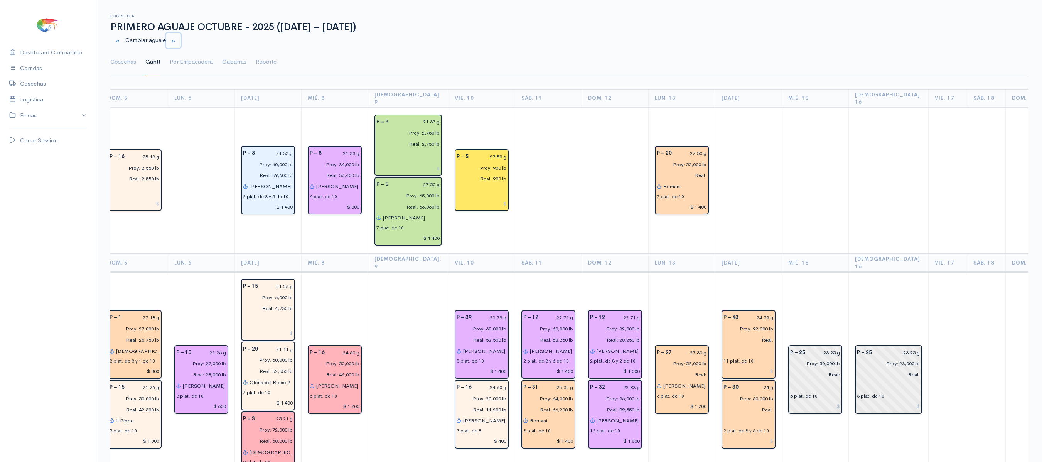
scroll to position [0, 633]
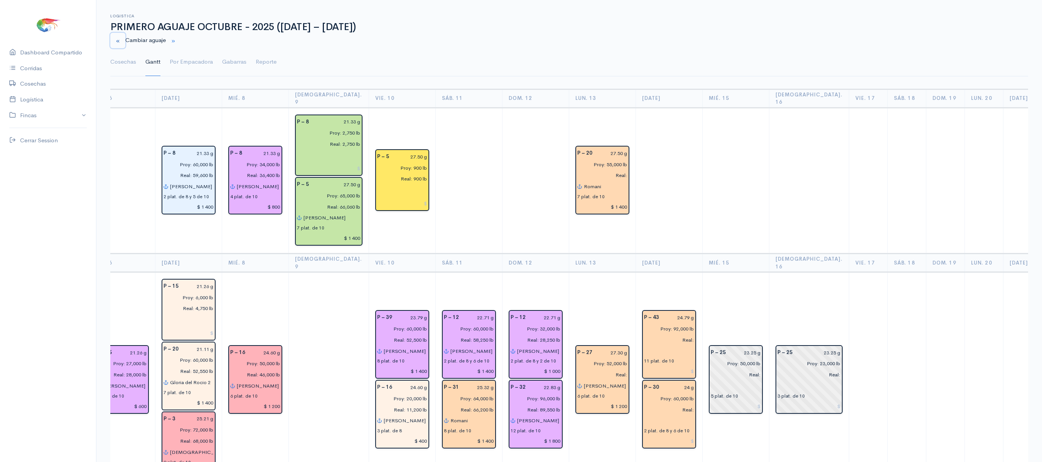
click at [121, 42] on button "button" at bounding box center [117, 41] width 15 height 16
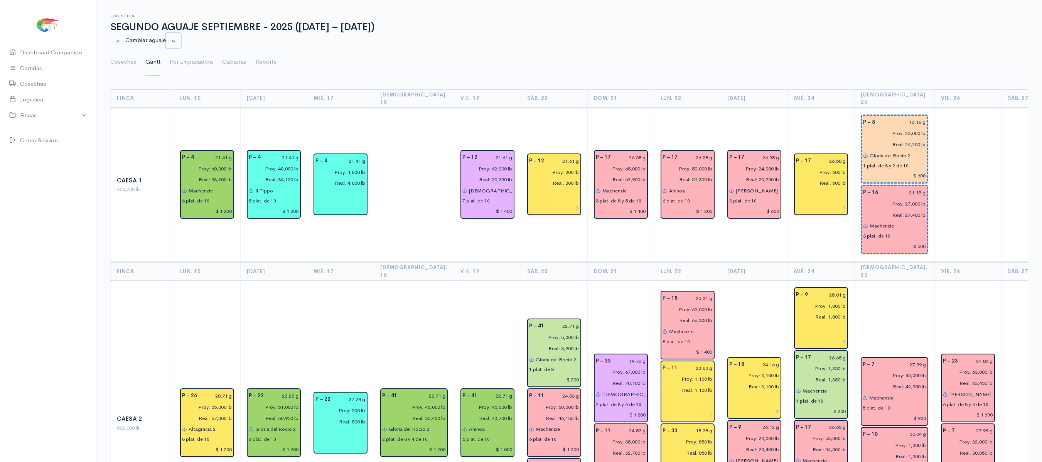
click at [181, 40] on button "button" at bounding box center [173, 41] width 15 height 16
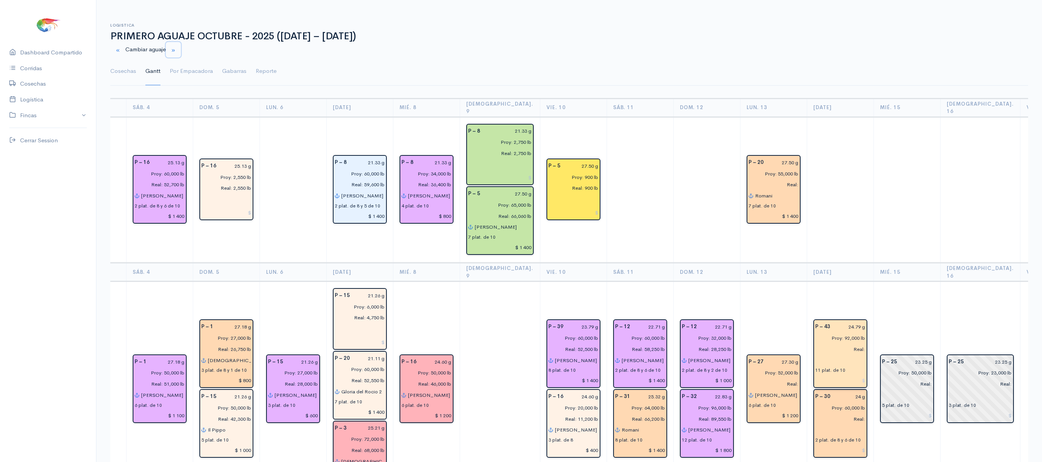
scroll to position [0, 462]
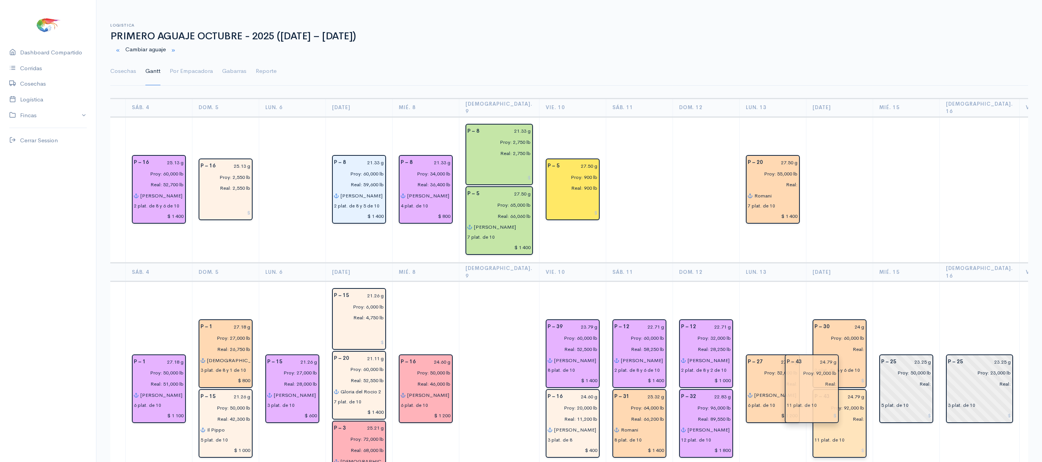
drag, startPoint x: 818, startPoint y: 346, endPoint x: 818, endPoint y: 414, distance: 68.7
click at [834, 321] on input "24 g" at bounding box center [849, 326] width 30 height 11
type input "24.04 g"
click at [834, 391] on input "24.79 g" at bounding box center [849, 396] width 30 height 11
type input "27.05 g"
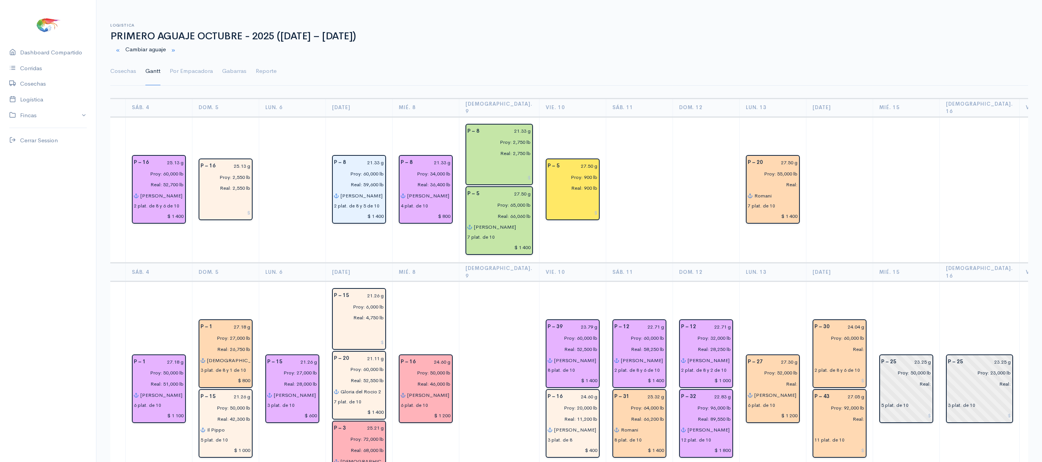
click at [841, 282] on td "P – 30 24.04 g Proy: 60,000 lb Real: 2 plat. de 8 y 6 de 10 P – 43 27.05 g Proy…" at bounding box center [839, 390] width 67 height 216
click at [182, 78] on link "Por Empacadora" at bounding box center [191, 71] width 43 height 28
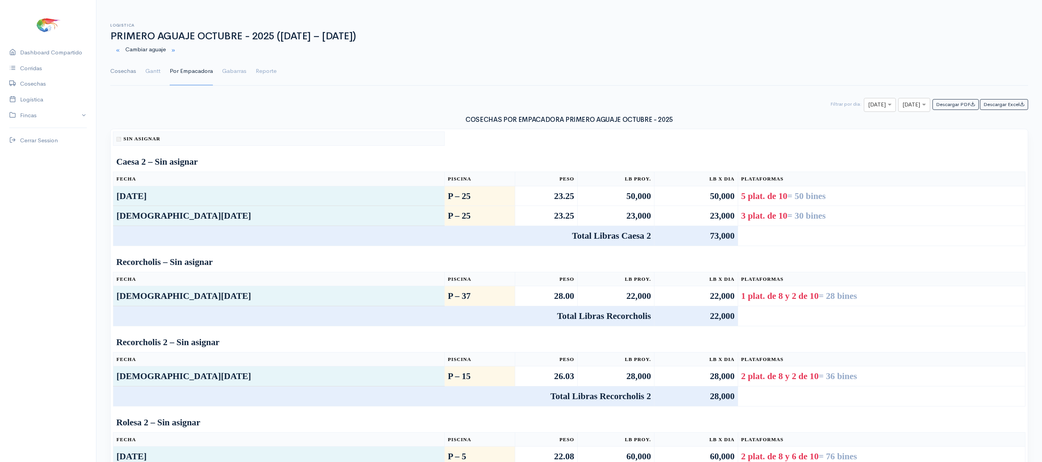
click at [126, 74] on link "Cosechas" at bounding box center [123, 71] width 26 height 28
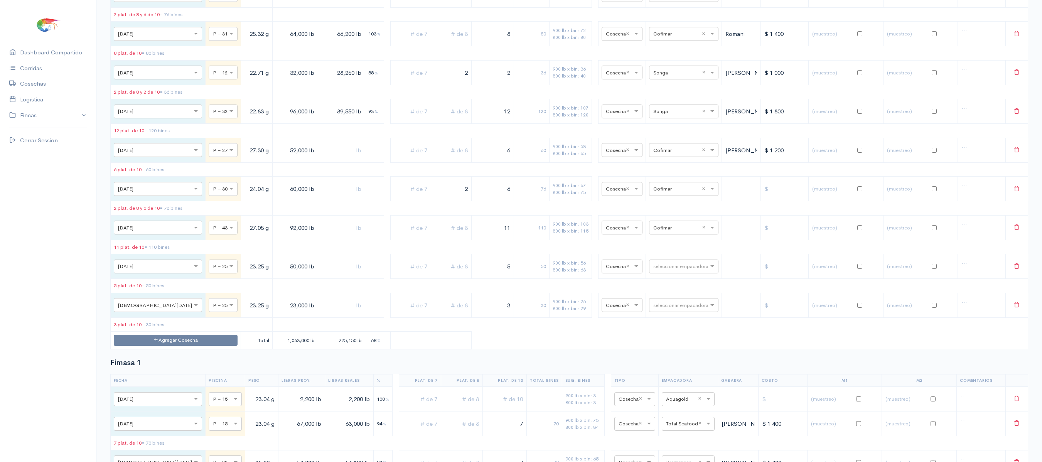
scroll to position [1112, 0]
click at [663, 192] on input "text" at bounding box center [676, 188] width 47 height 8
type input "pro"
click at [666, 282] on span "Promarosa" at bounding box center [660, 281] width 28 height 7
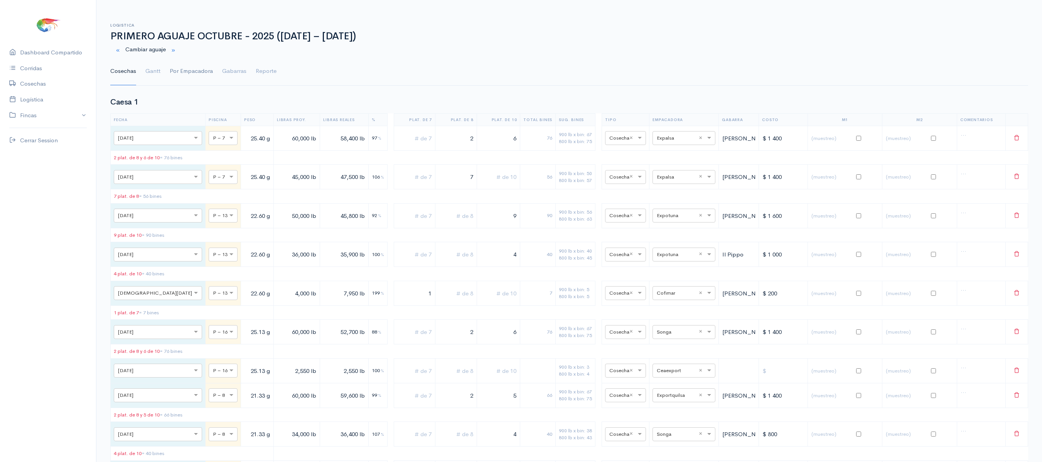
click at [174, 78] on link "Por Empacadora" at bounding box center [191, 71] width 43 height 28
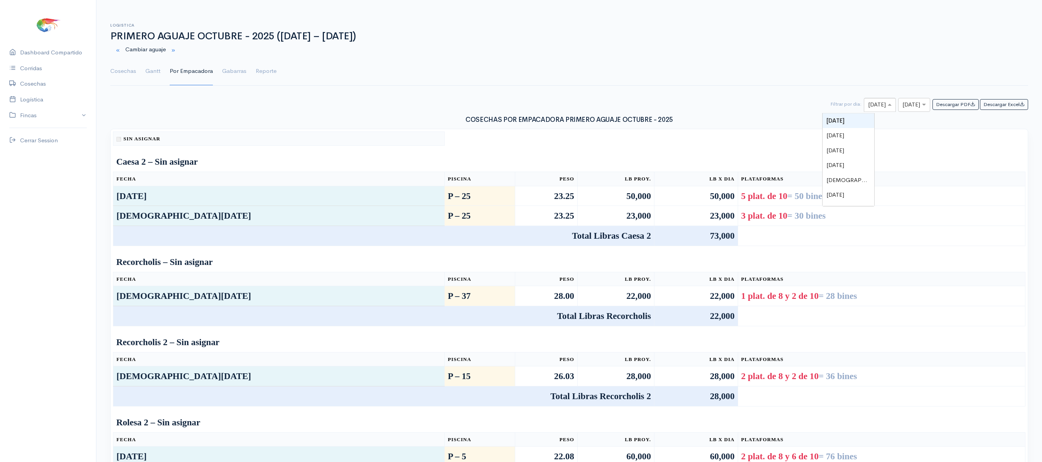
click at [864, 106] on div at bounding box center [879, 105] width 31 height 10
type input "13"
click at [913, 103] on div at bounding box center [914, 105] width 31 height 10
type input "13"
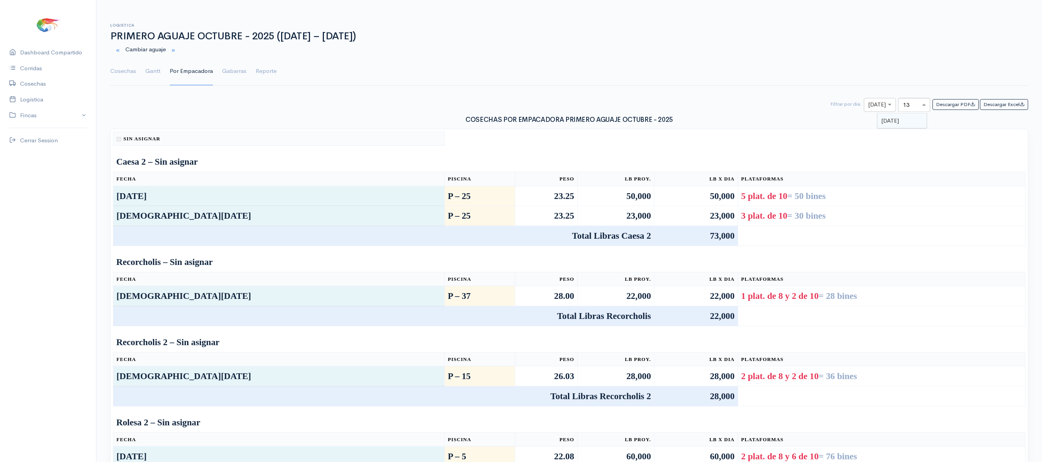
scroll to position [0, 0]
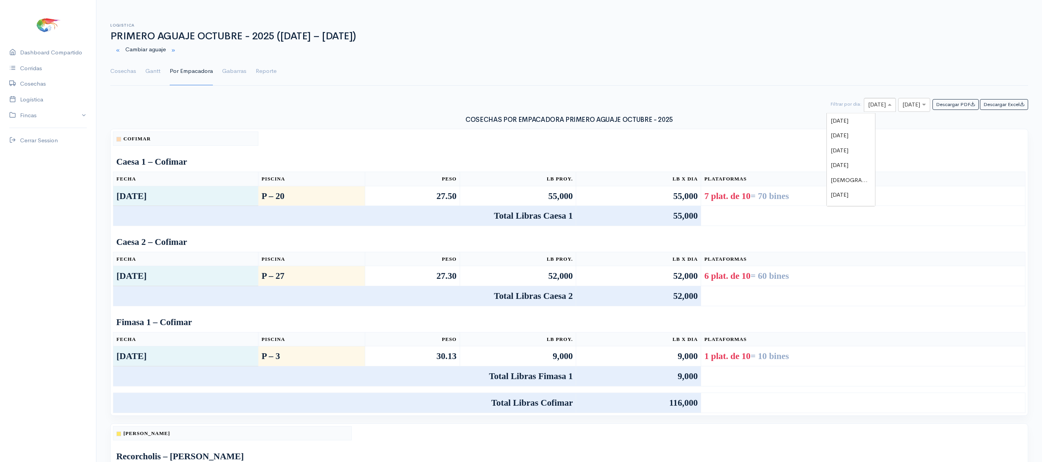
click at [864, 102] on div at bounding box center [879, 105] width 31 height 10
type input "14"
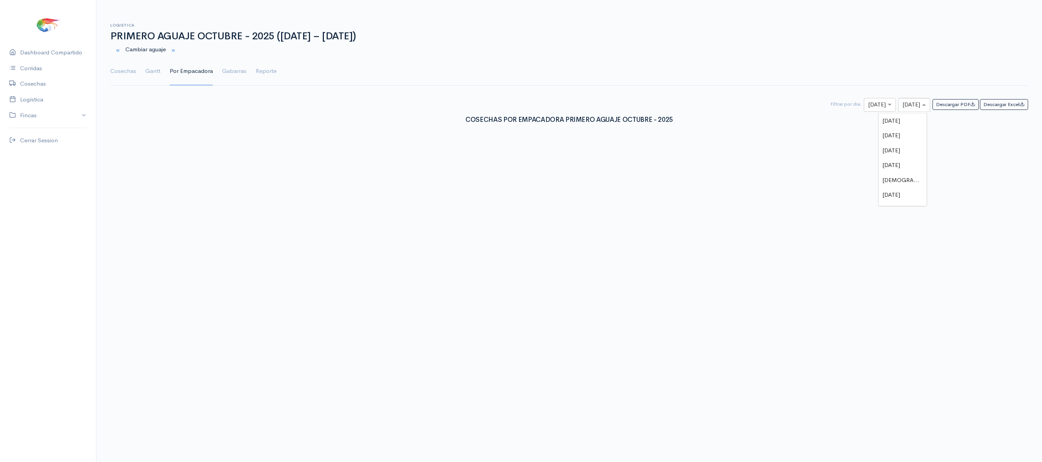
click at [903, 105] on input "text" at bounding box center [908, 105] width 10 height 10
type input "14"
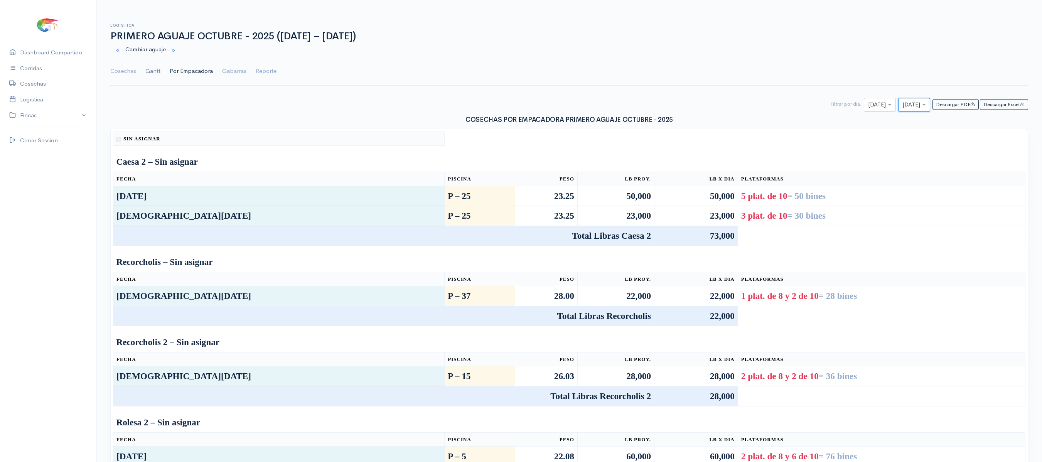
click at [151, 69] on link "Gantt" at bounding box center [152, 71] width 15 height 28
